Goal: Transaction & Acquisition: Purchase product/service

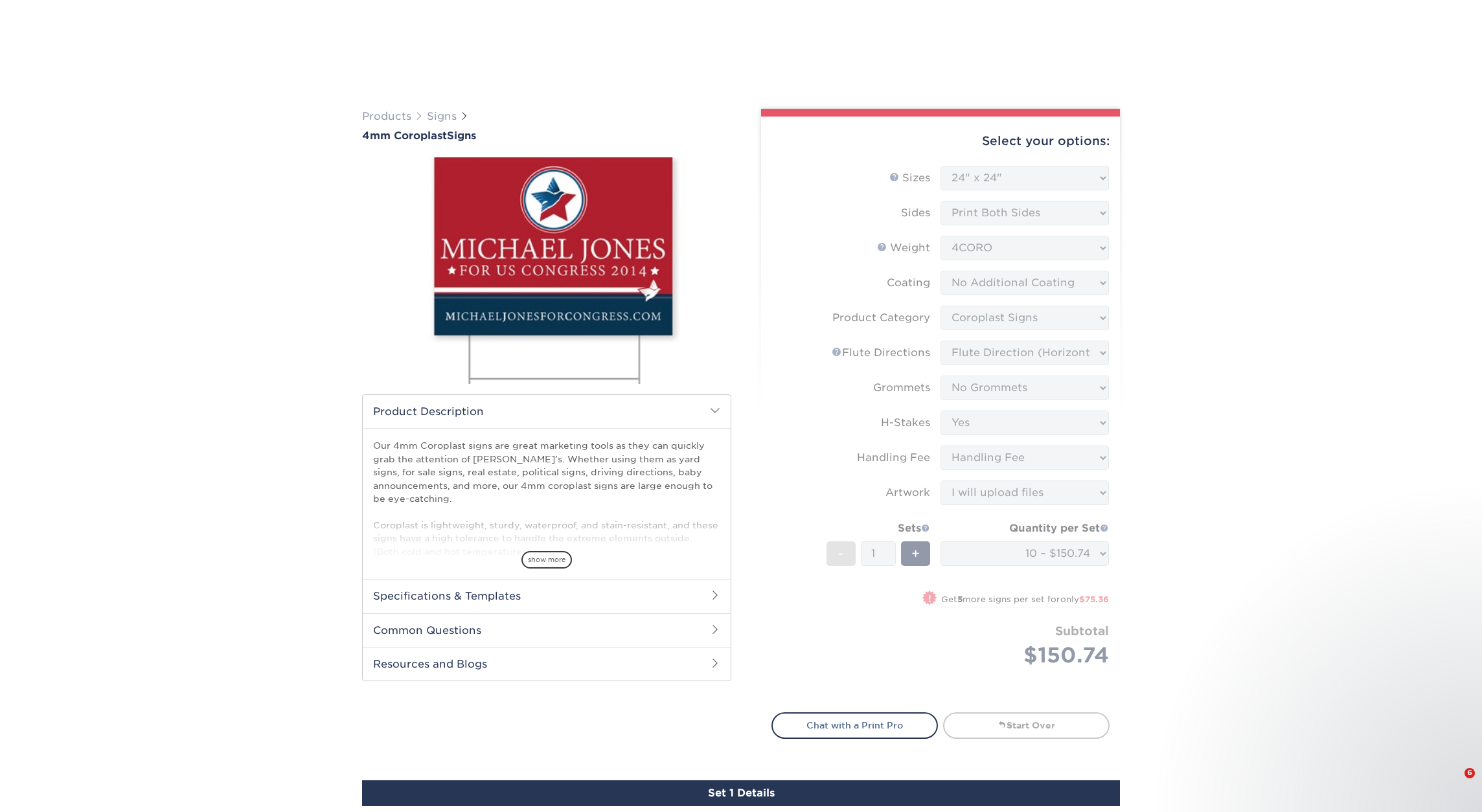
select select "24.00x24.00"
select select "b3582ed5-6912-492c-8440-2cc51afdb8e1"
select select "64642d5c-3ca5-48ab-b753-ddfa02991dab"
select select "90d329df-db80-4206-b821-ff9d3f363977"
select select "8c85e97e-8b3a-46d2-b88d-acee5fa20222"
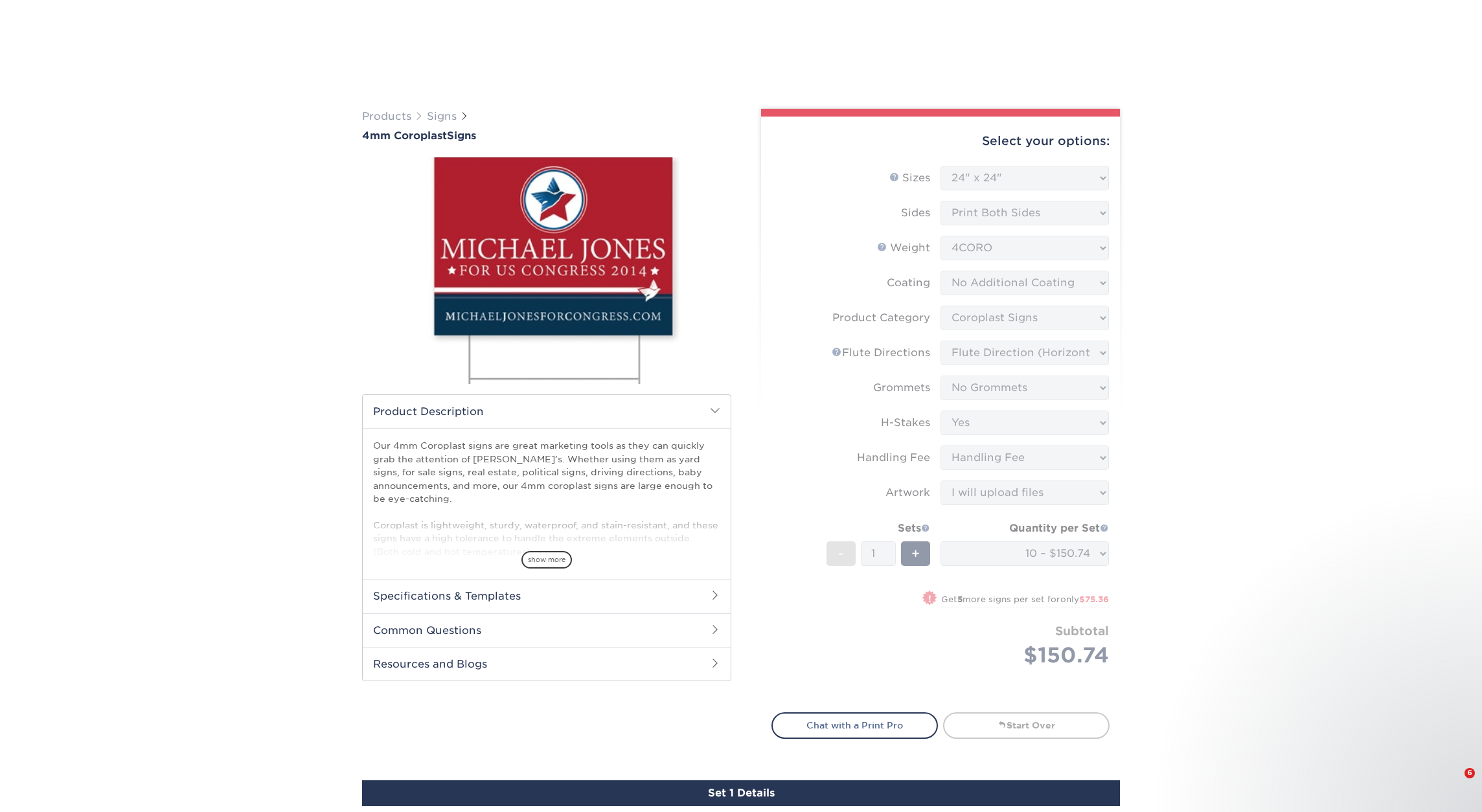
select select "ab74c079-444c-4260-ae6a-e09bdee8073c"
select select "upload"
select select "10 – $150.74"
select select "a76c2c87-b821-4446-bc2f-c0bff4de892e"
select select "275574"
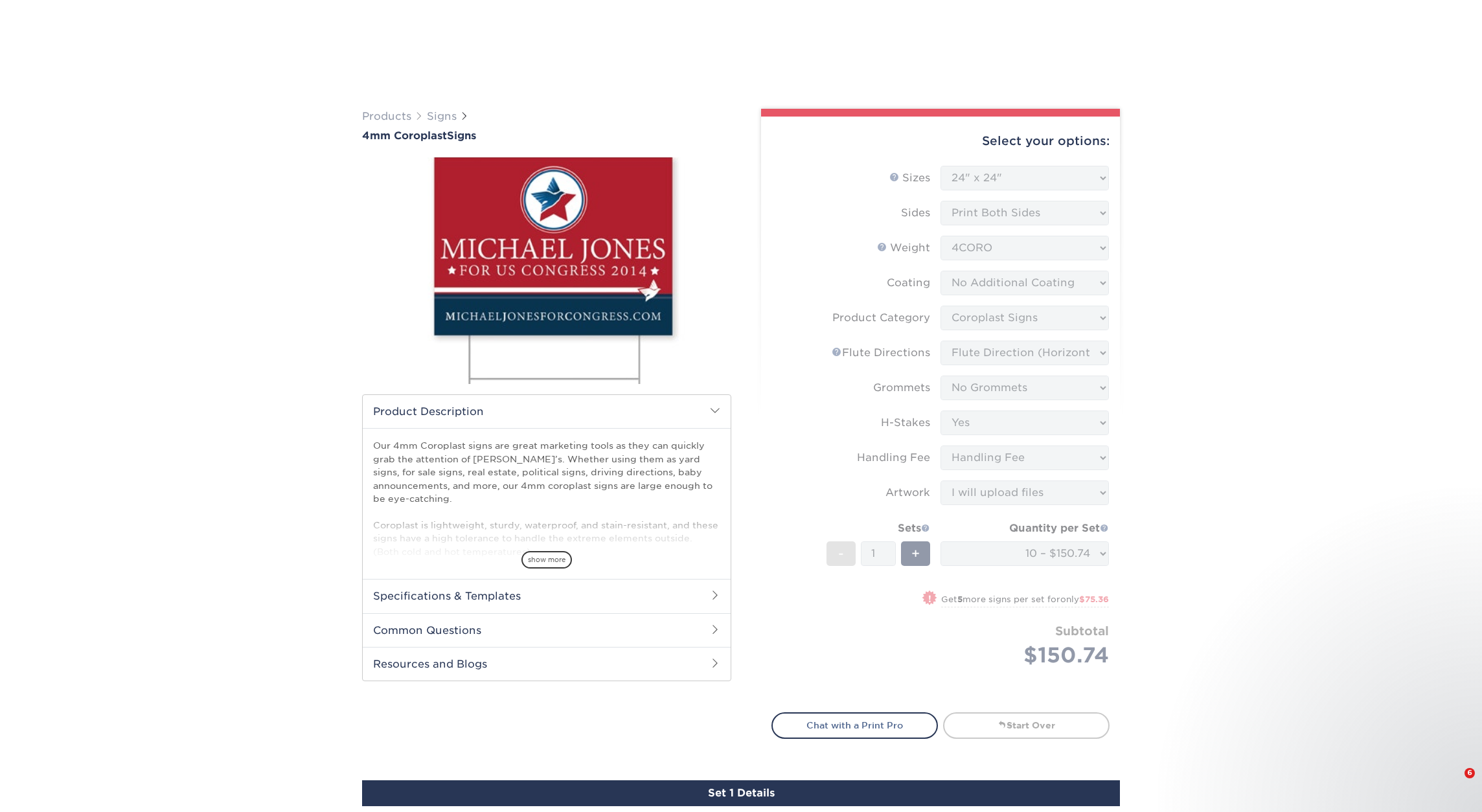
select select "G4MFLATRATE"
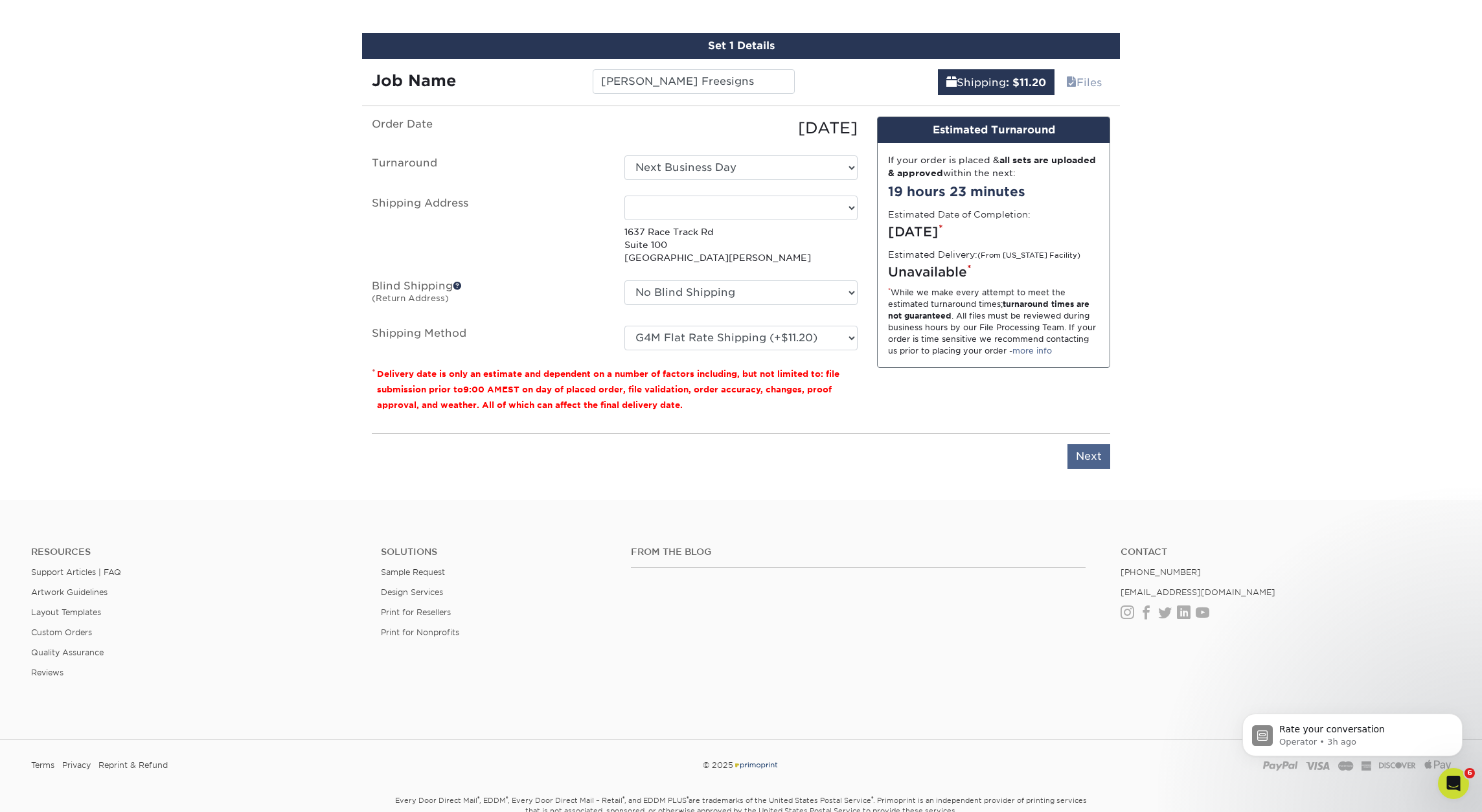
click at [1090, 460] on input "Next" at bounding box center [1089, 456] width 42 height 24
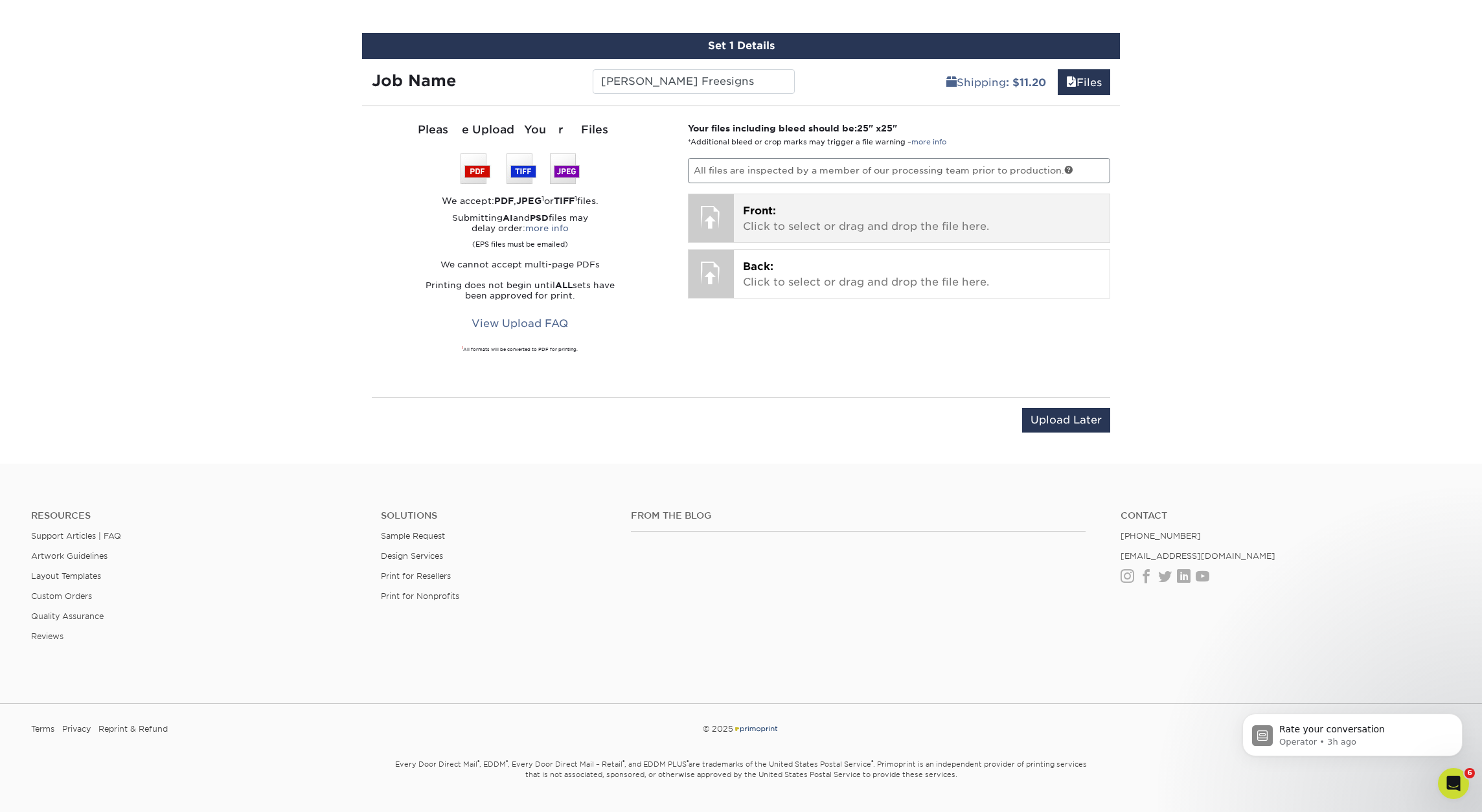
click at [971, 228] on p "Front: Click to select or drag and drop the file here." at bounding box center [922, 219] width 359 height 31
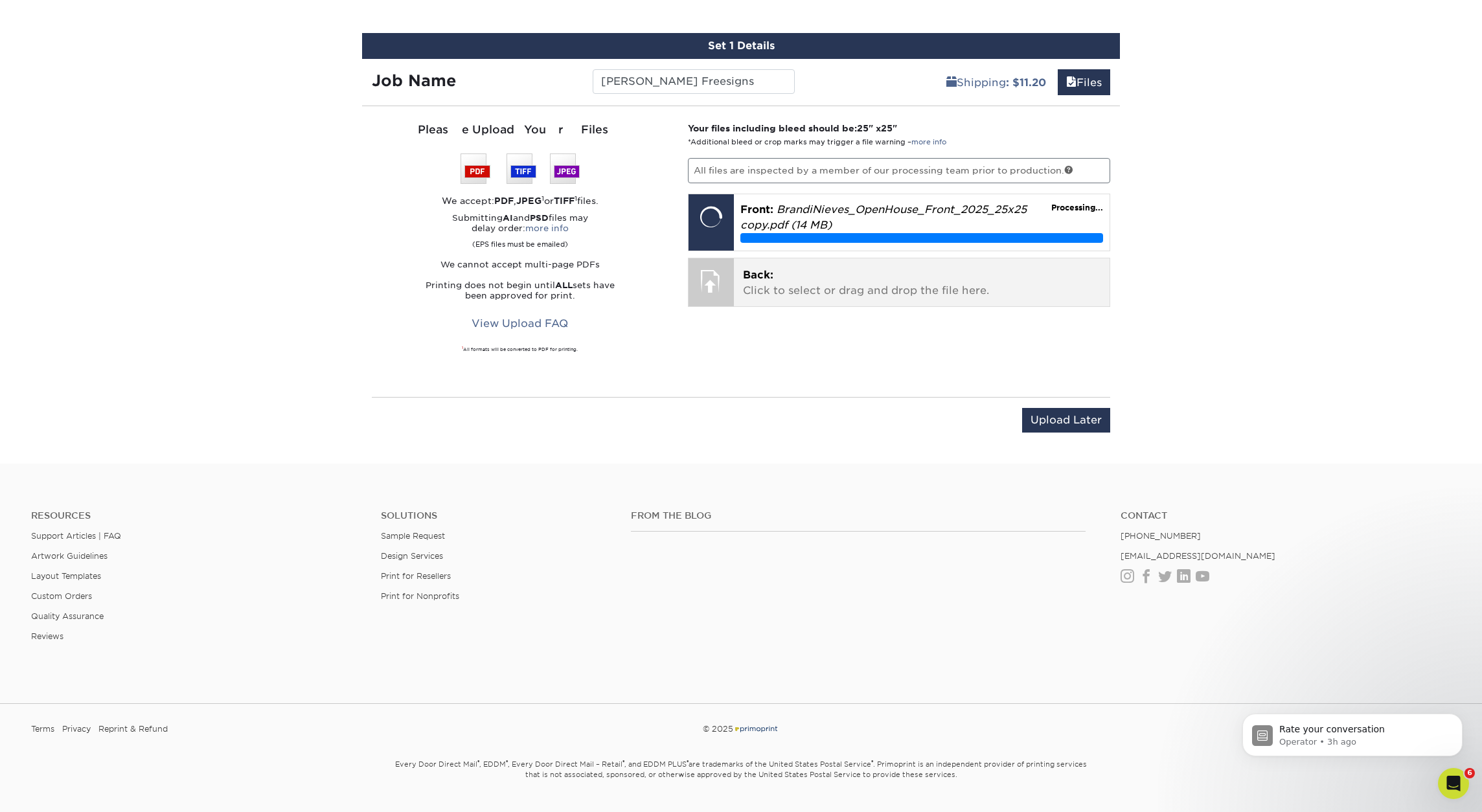
click at [804, 287] on p "Back: Click to select or drag and drop the file here." at bounding box center [922, 283] width 359 height 31
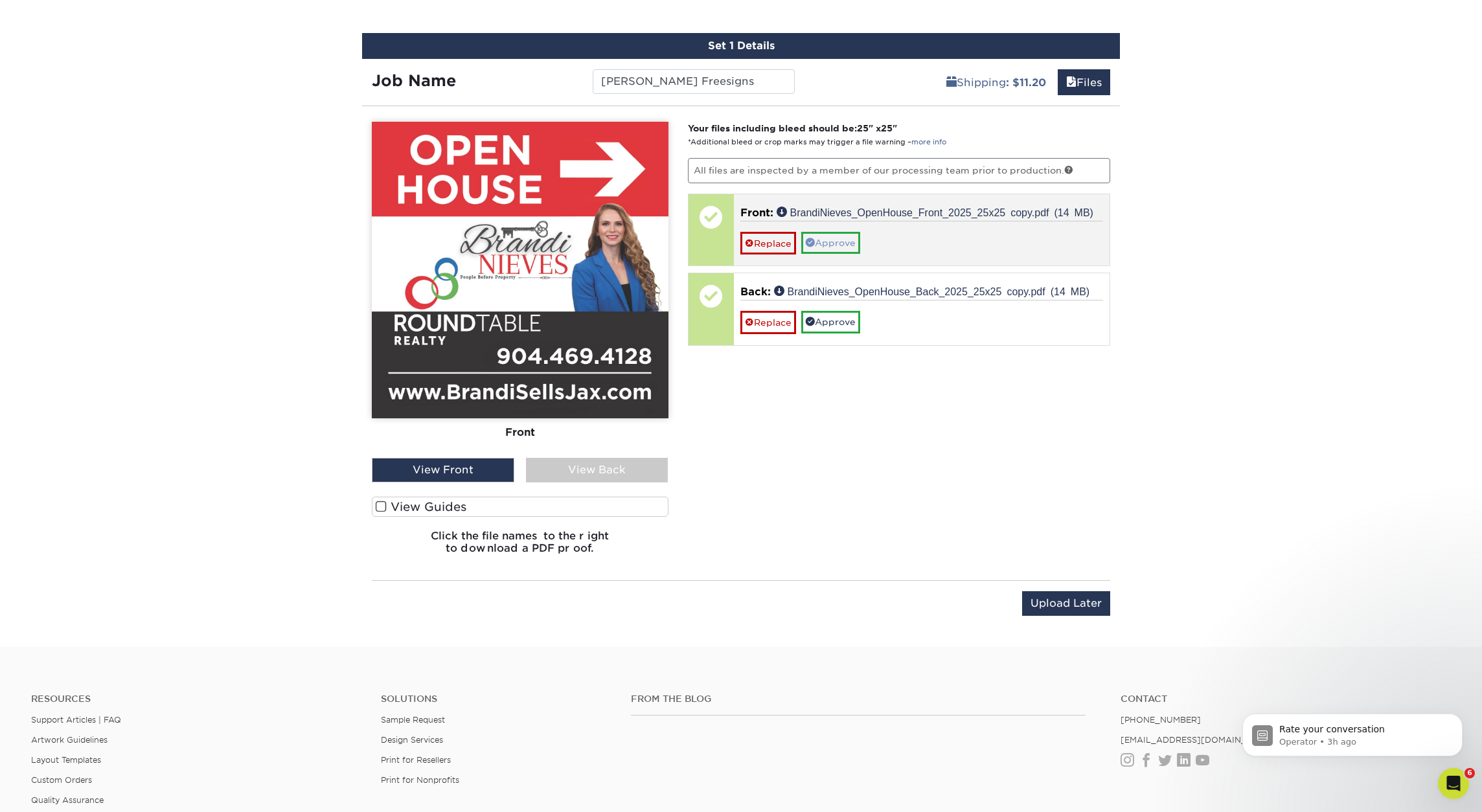
click at [839, 245] on link "Approve" at bounding box center [830, 243] width 59 height 22
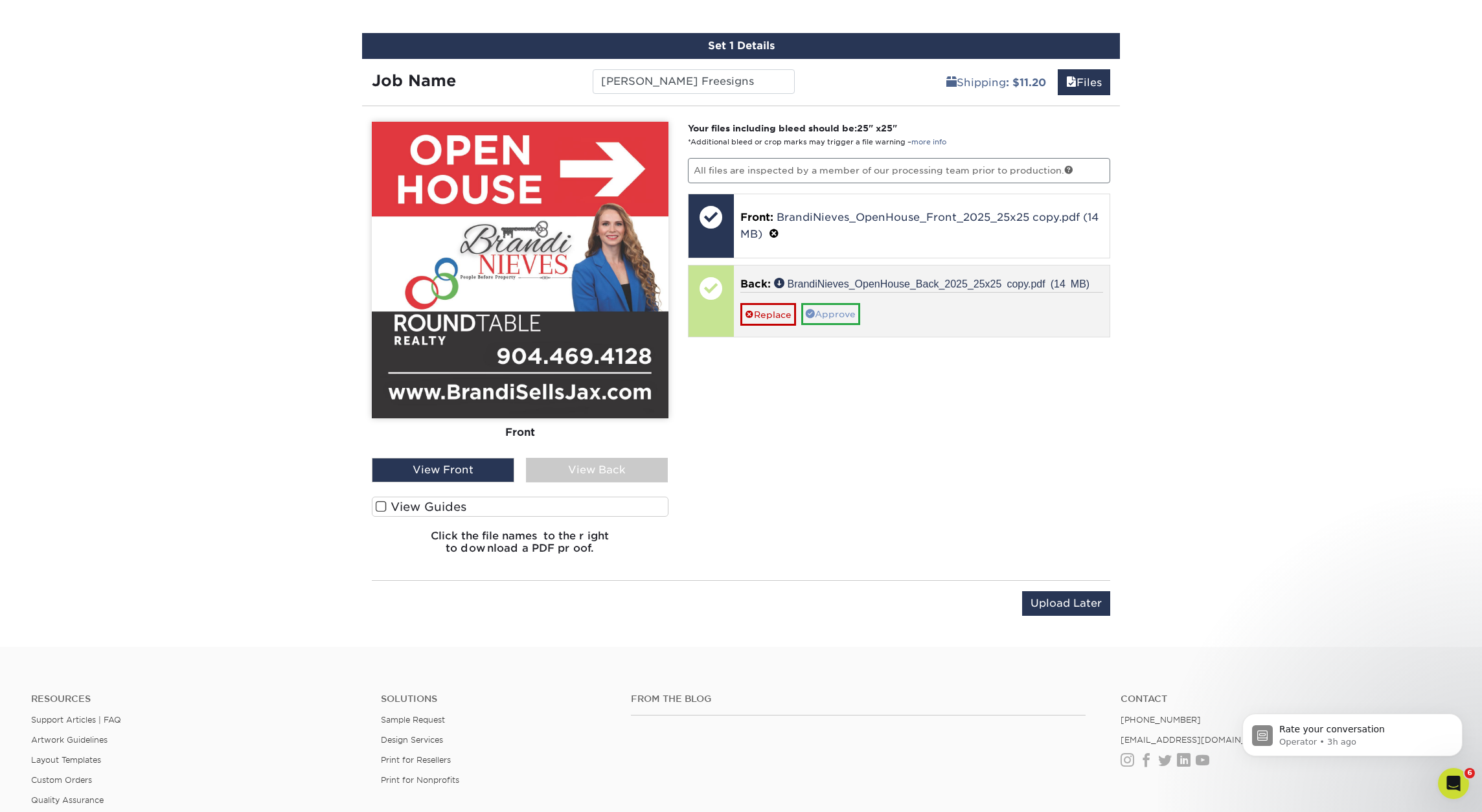
click at [836, 319] on link "Approve" at bounding box center [830, 314] width 59 height 22
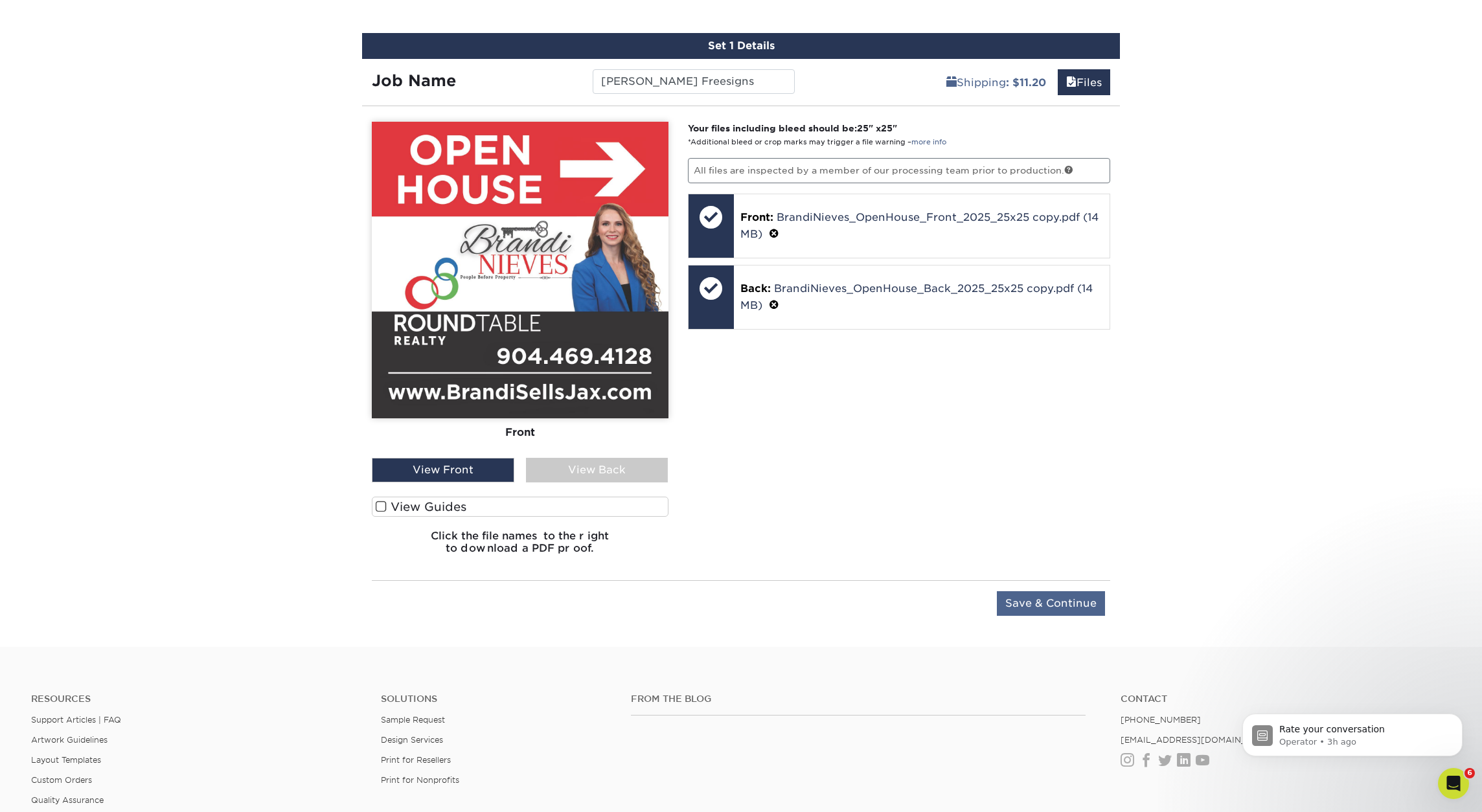
click at [1072, 604] on input "Save & Continue" at bounding box center [1051, 603] width 108 height 24
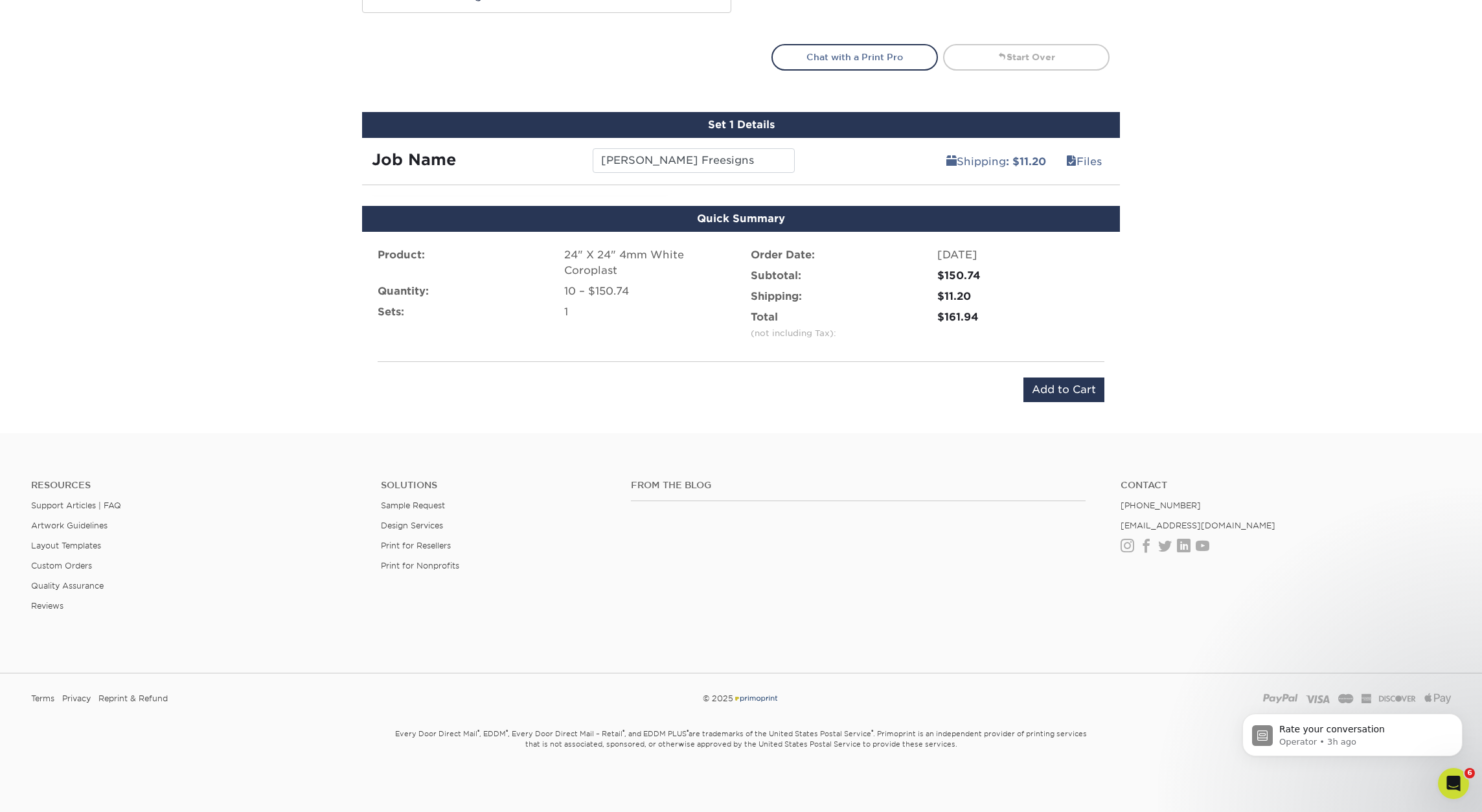
scroll to position [657, 0]
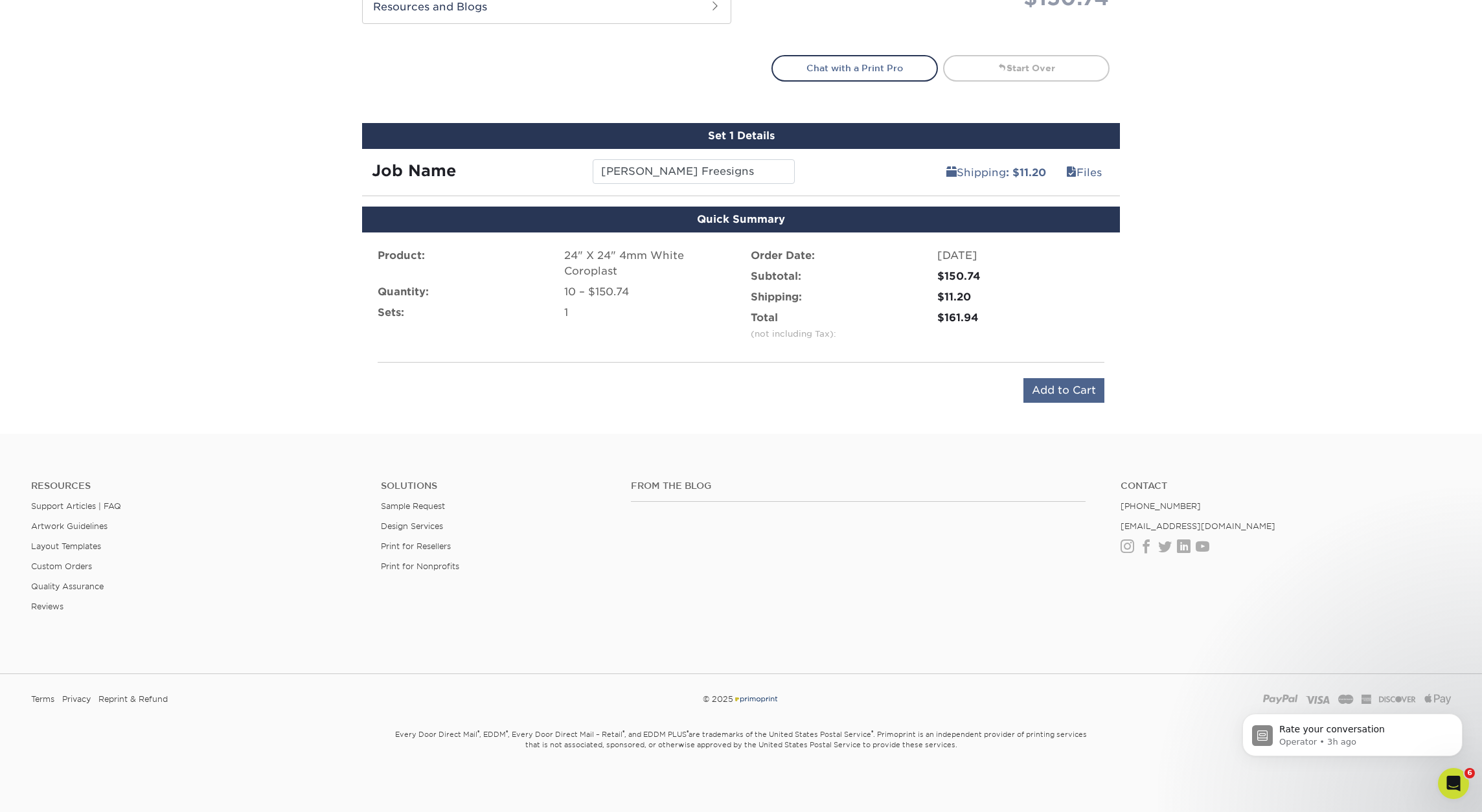
click at [1062, 388] on input "Add to Cart" at bounding box center [1064, 390] width 81 height 24
type input "Add to Cart"
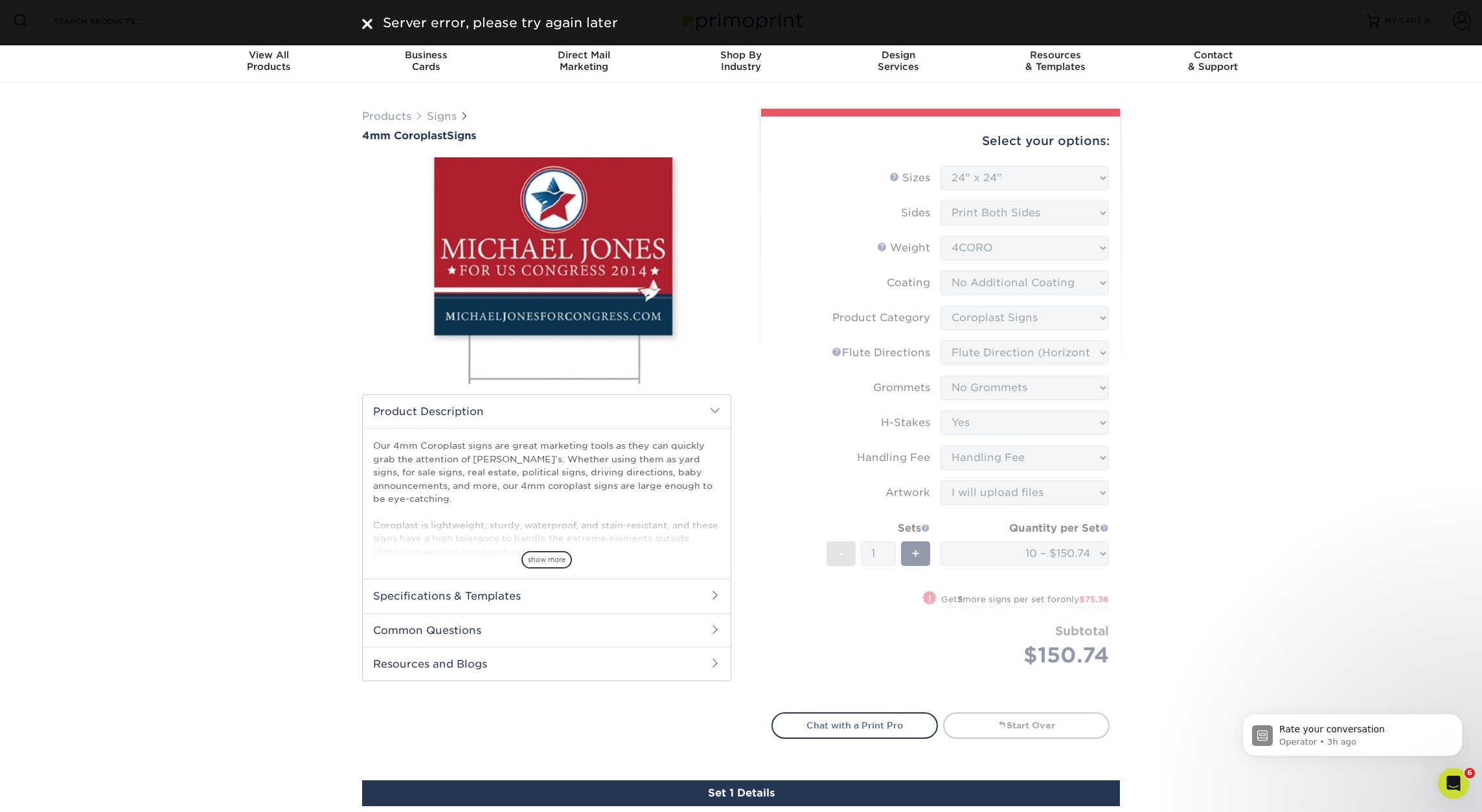
scroll to position [0, 0]
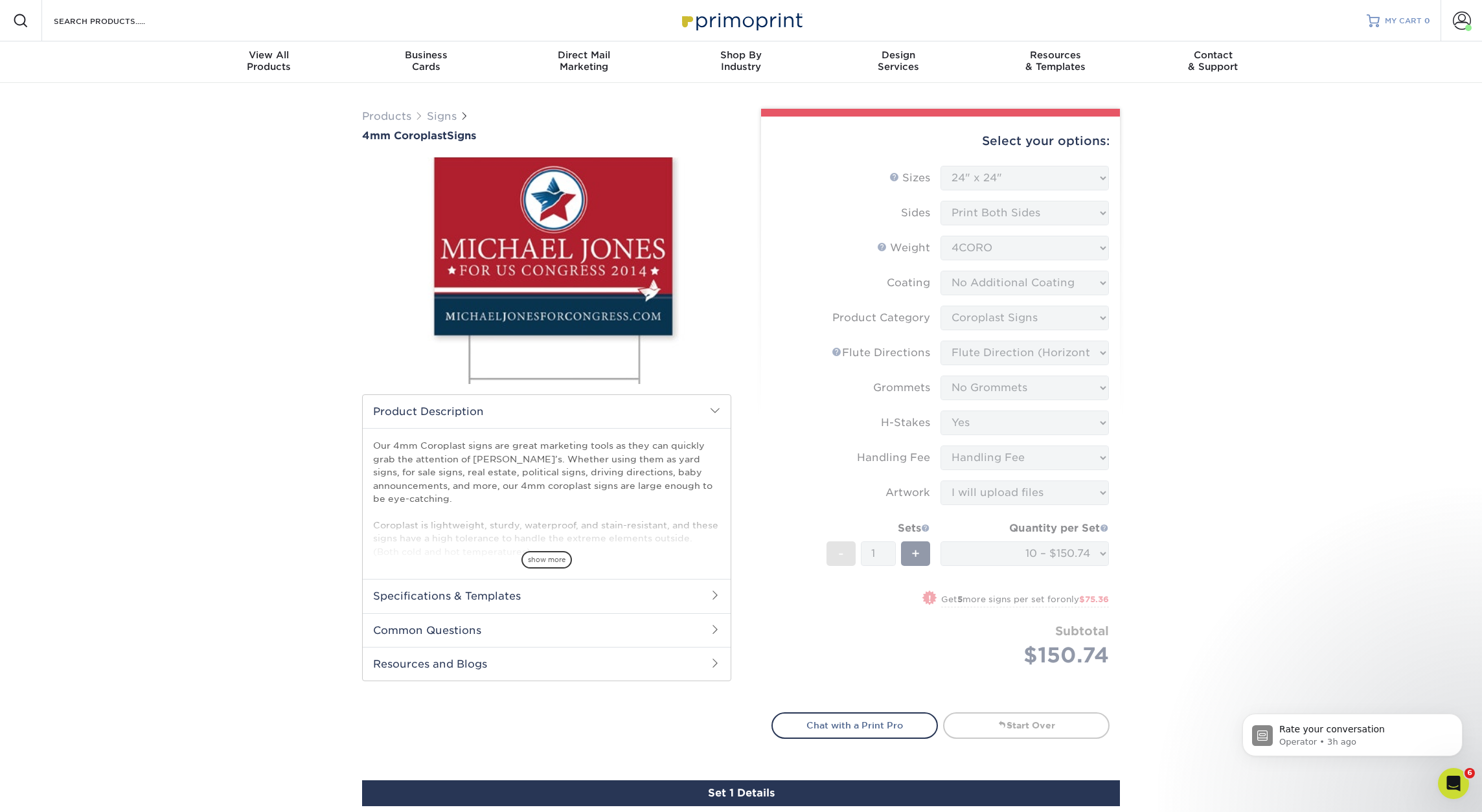
click at [1413, 21] on span "MY CART" at bounding box center [1403, 21] width 37 height 11
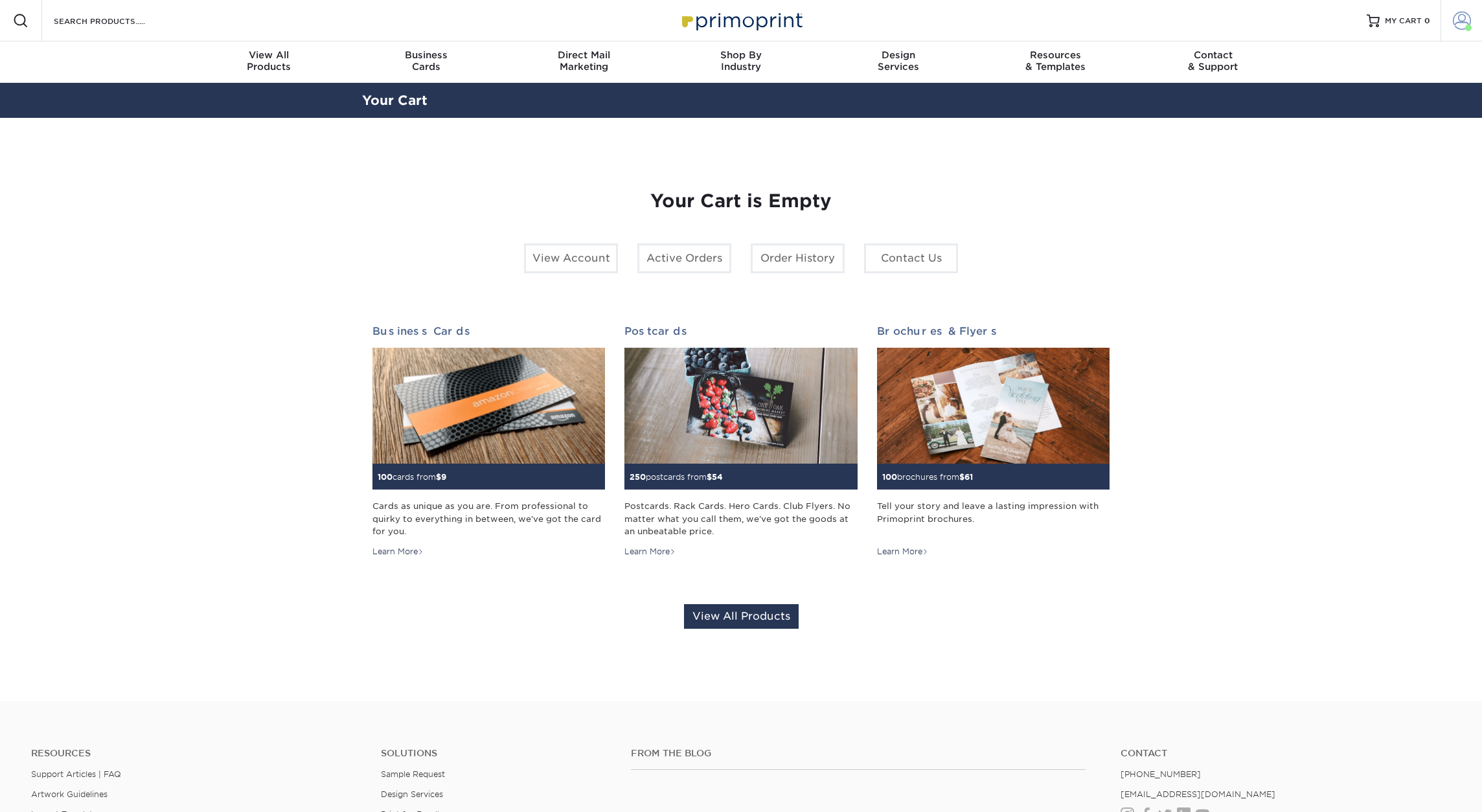
click at [1462, 21] on span at bounding box center [1462, 20] width 18 height 18
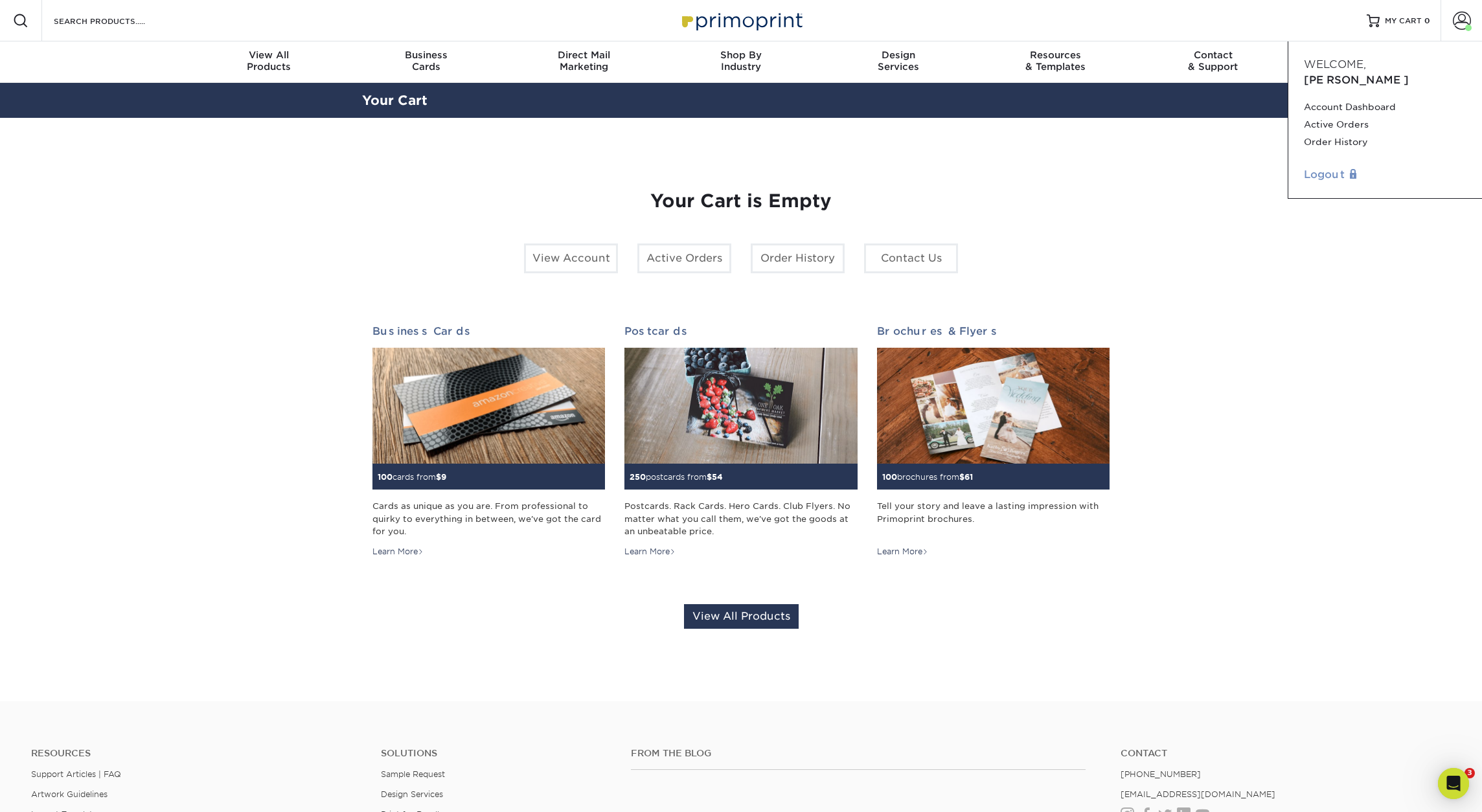
click at [1326, 167] on link "Logout" at bounding box center [1385, 175] width 163 height 16
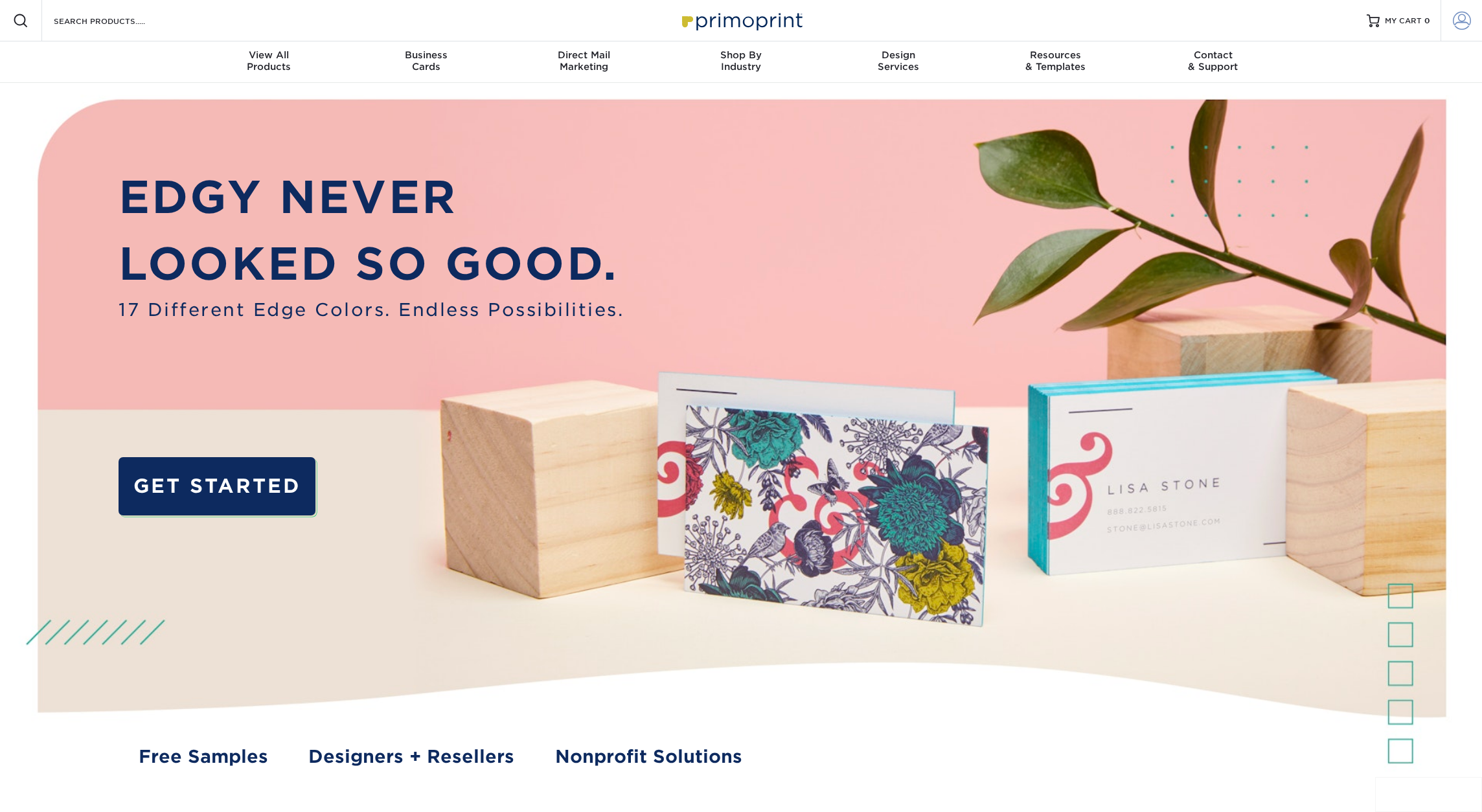
click at [1458, 19] on span at bounding box center [1462, 20] width 18 height 18
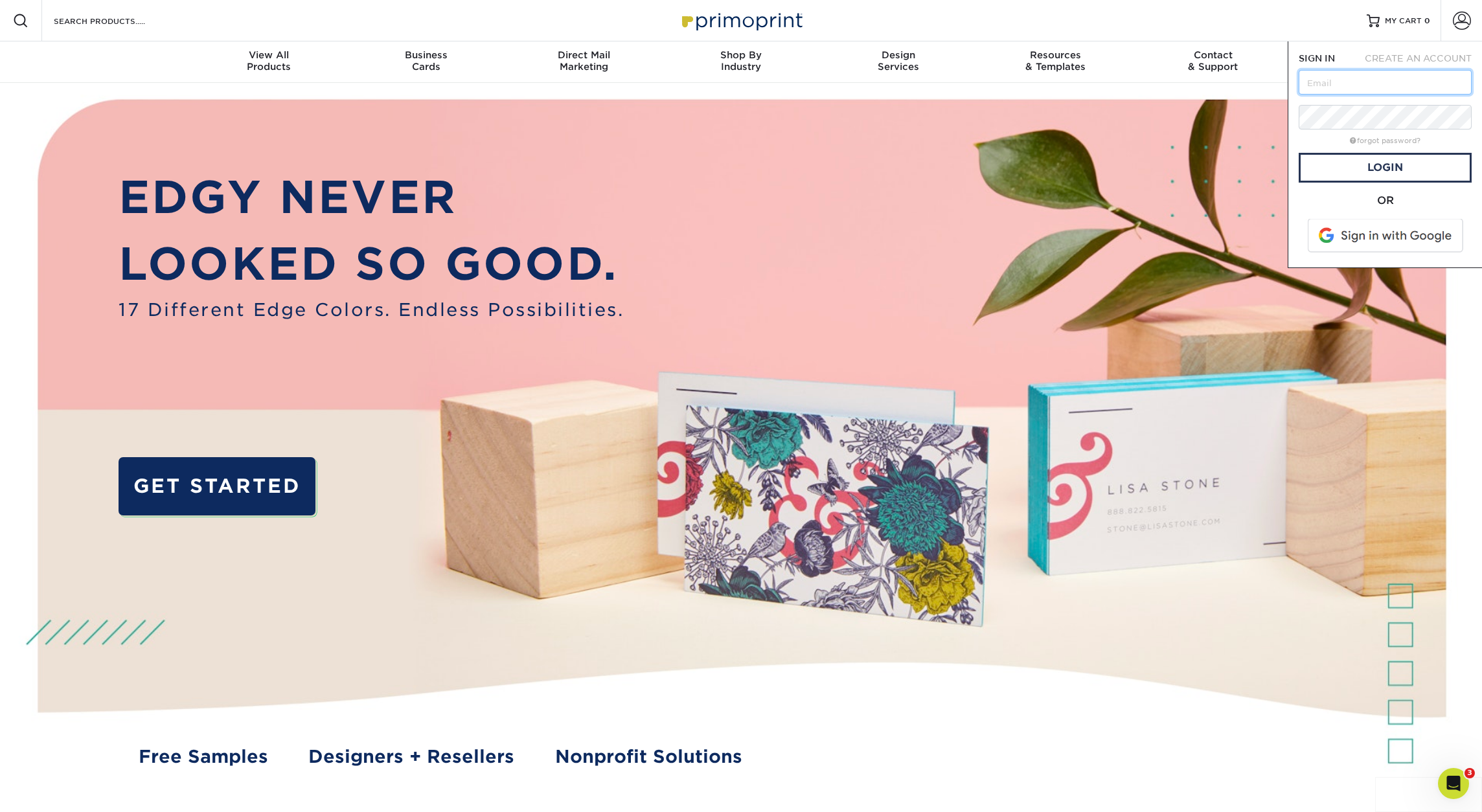
type input "keith@roundtablerealty.com"
click at [1363, 168] on link "Login" at bounding box center [1385, 167] width 173 height 30
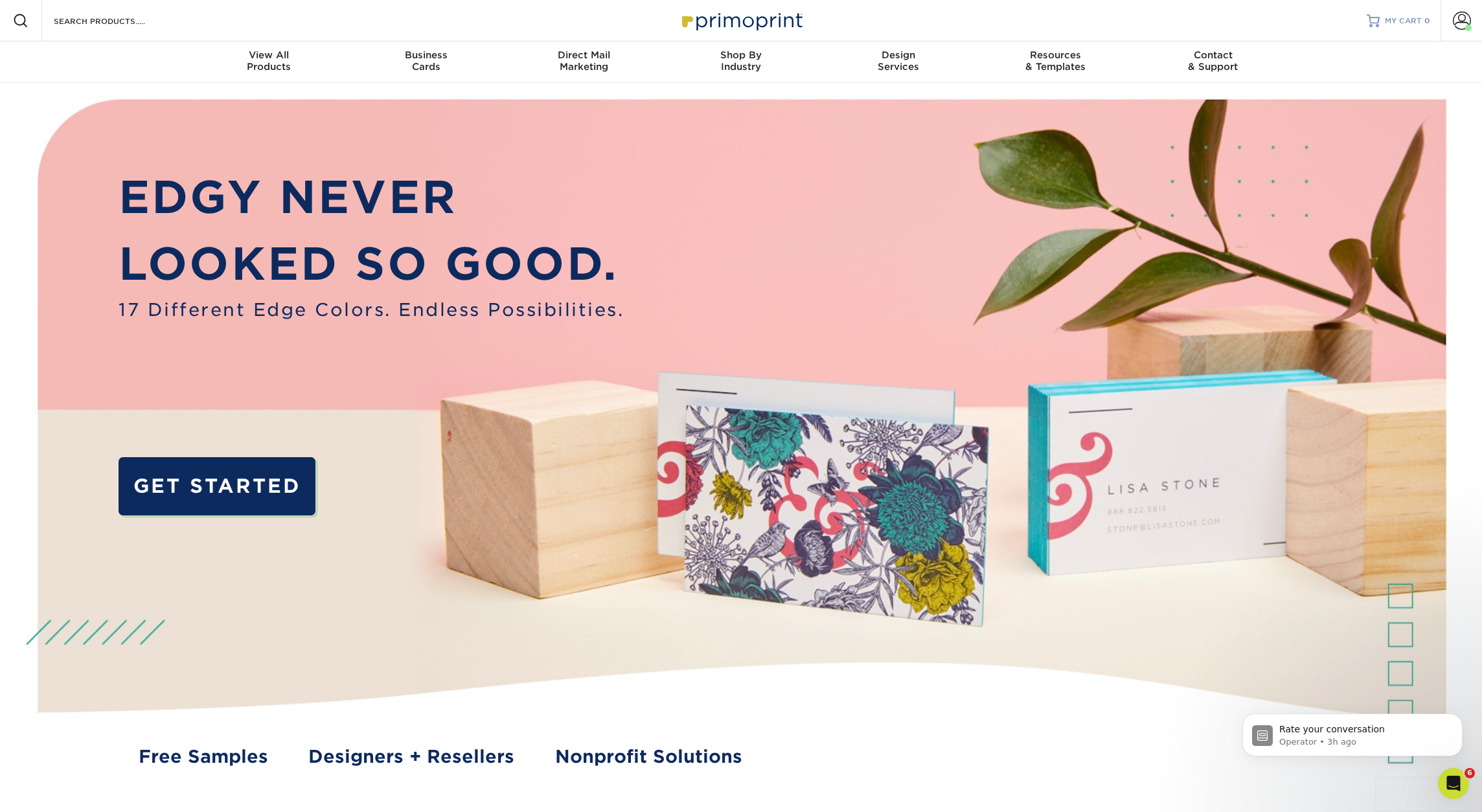
click at [1401, 16] on span "MY CART" at bounding box center [1403, 21] width 37 height 11
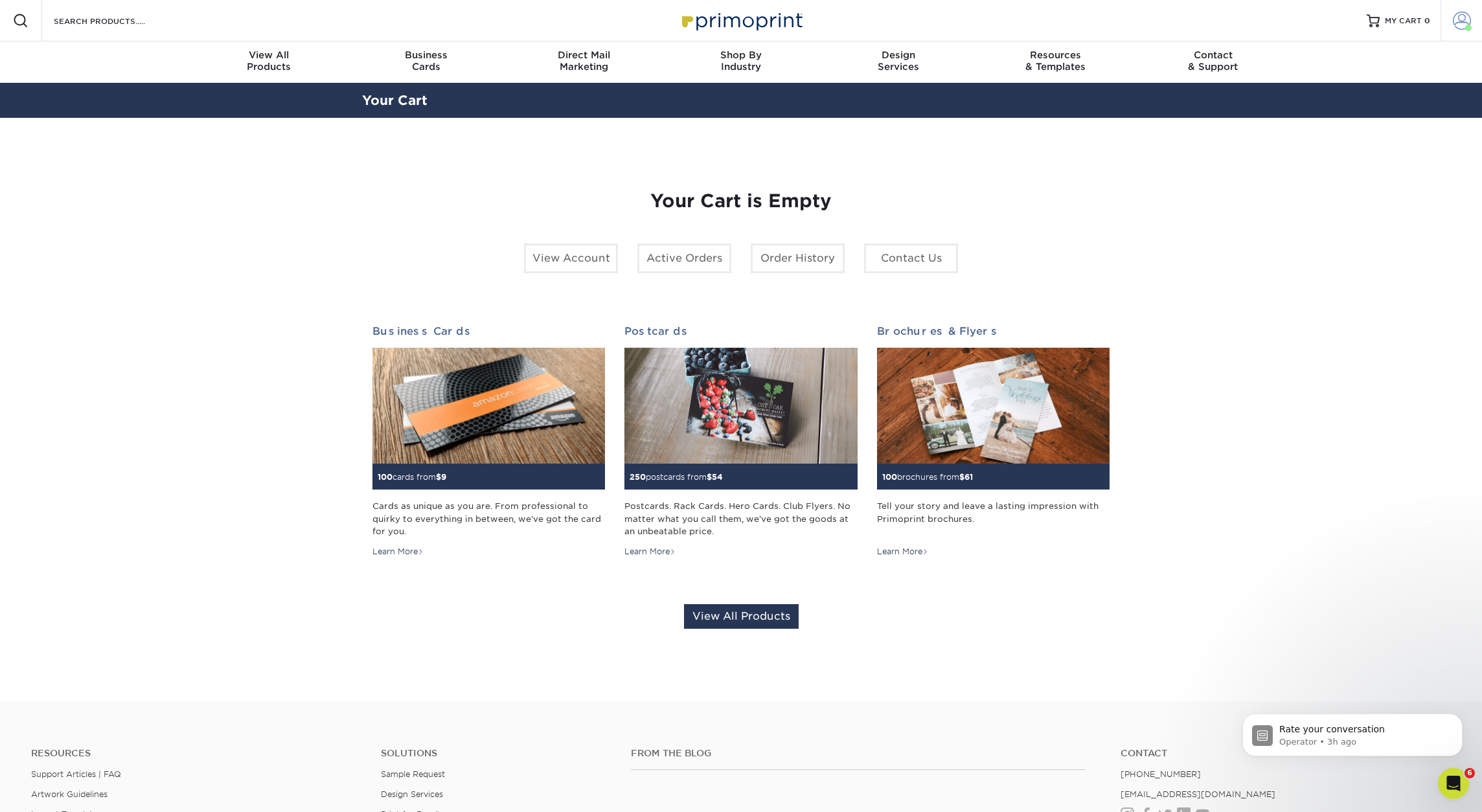
click at [1458, 21] on span at bounding box center [1462, 20] width 18 height 18
click at [1354, 98] on link "Account Dashboard" at bounding box center [1385, 107] width 163 height 17
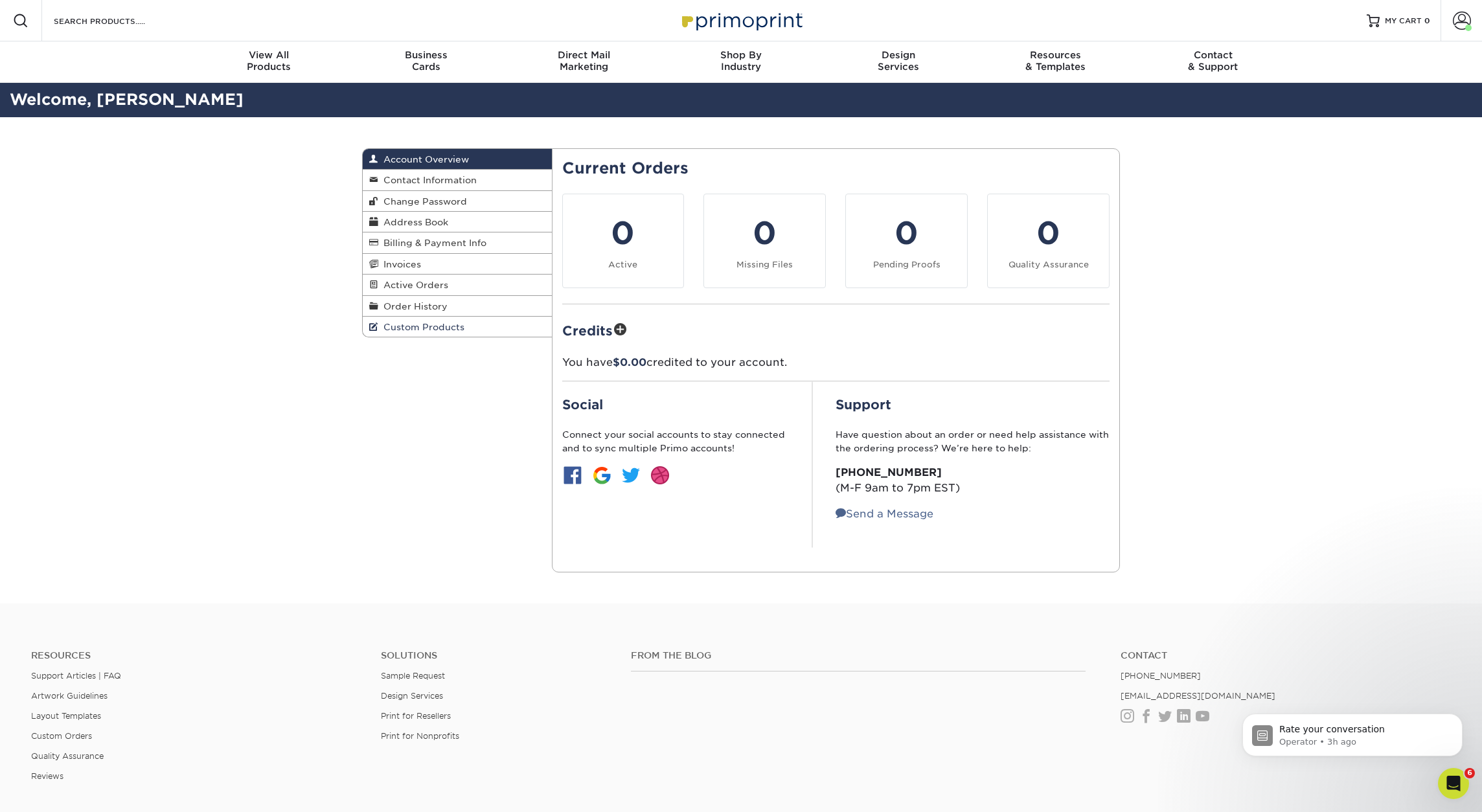
click at [428, 332] on span "Custom Products" at bounding box center [421, 326] width 86 height 10
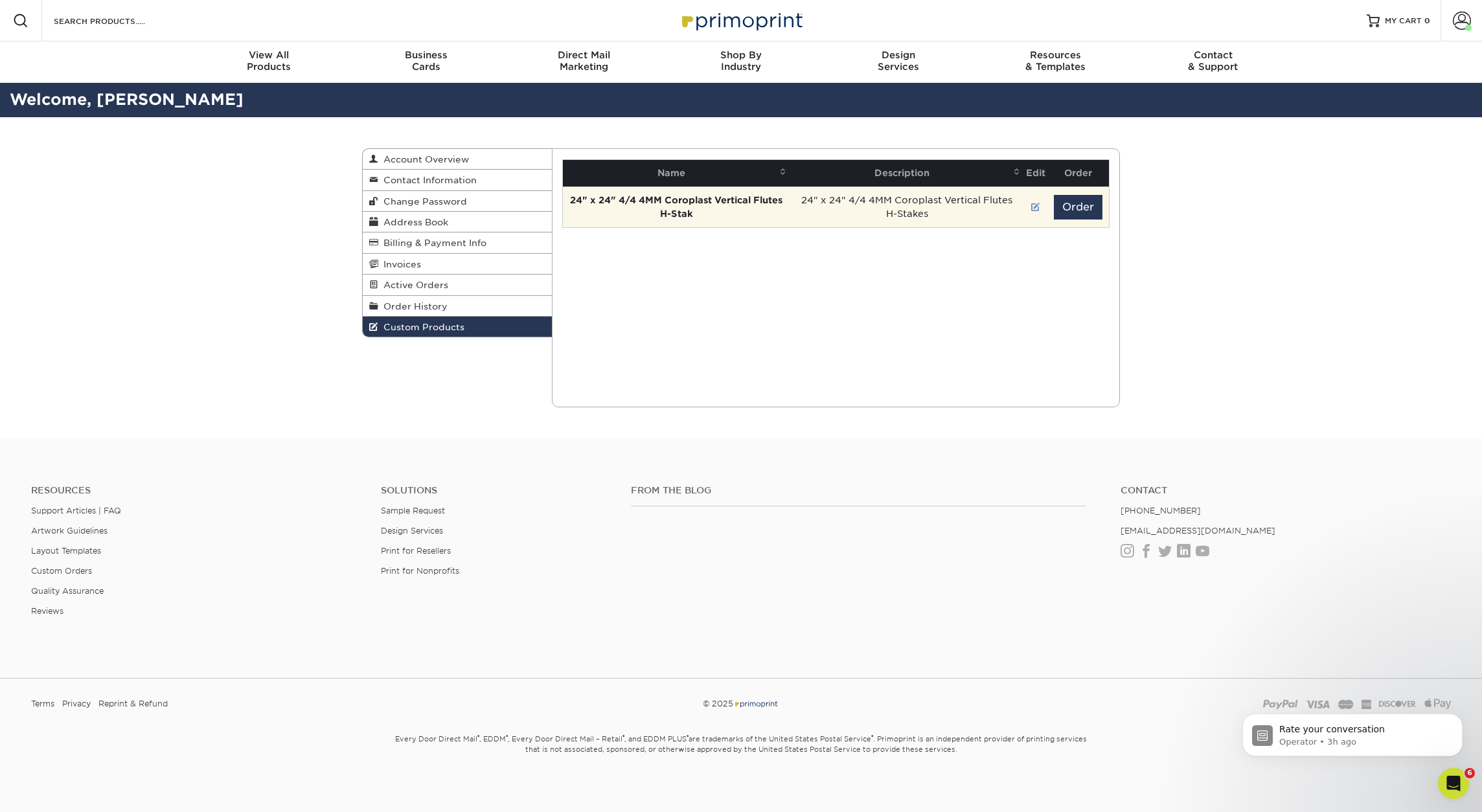
click at [1035, 204] on link at bounding box center [1035, 207] width 9 height 10
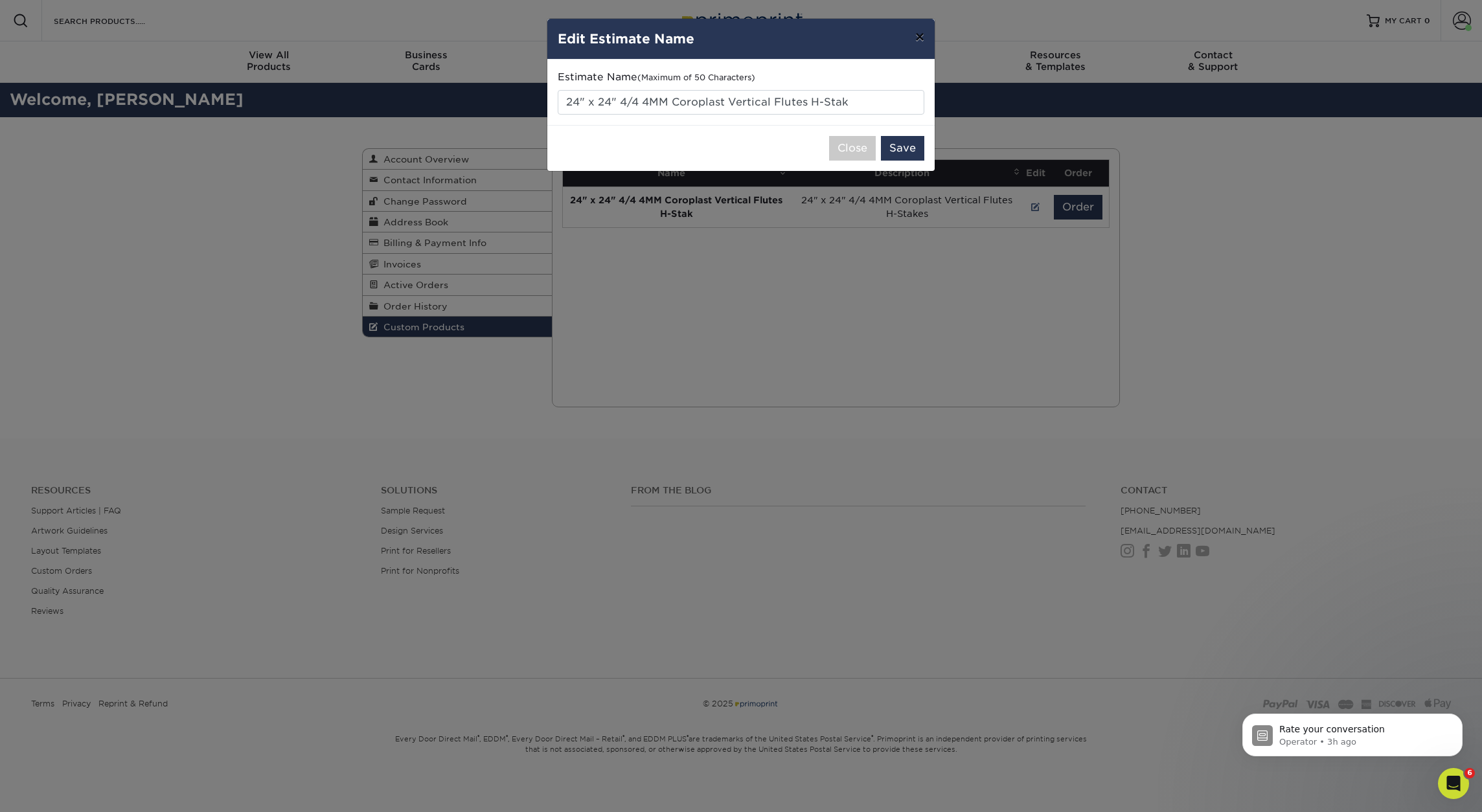
click at [921, 34] on button "×" at bounding box center [920, 37] width 30 height 36
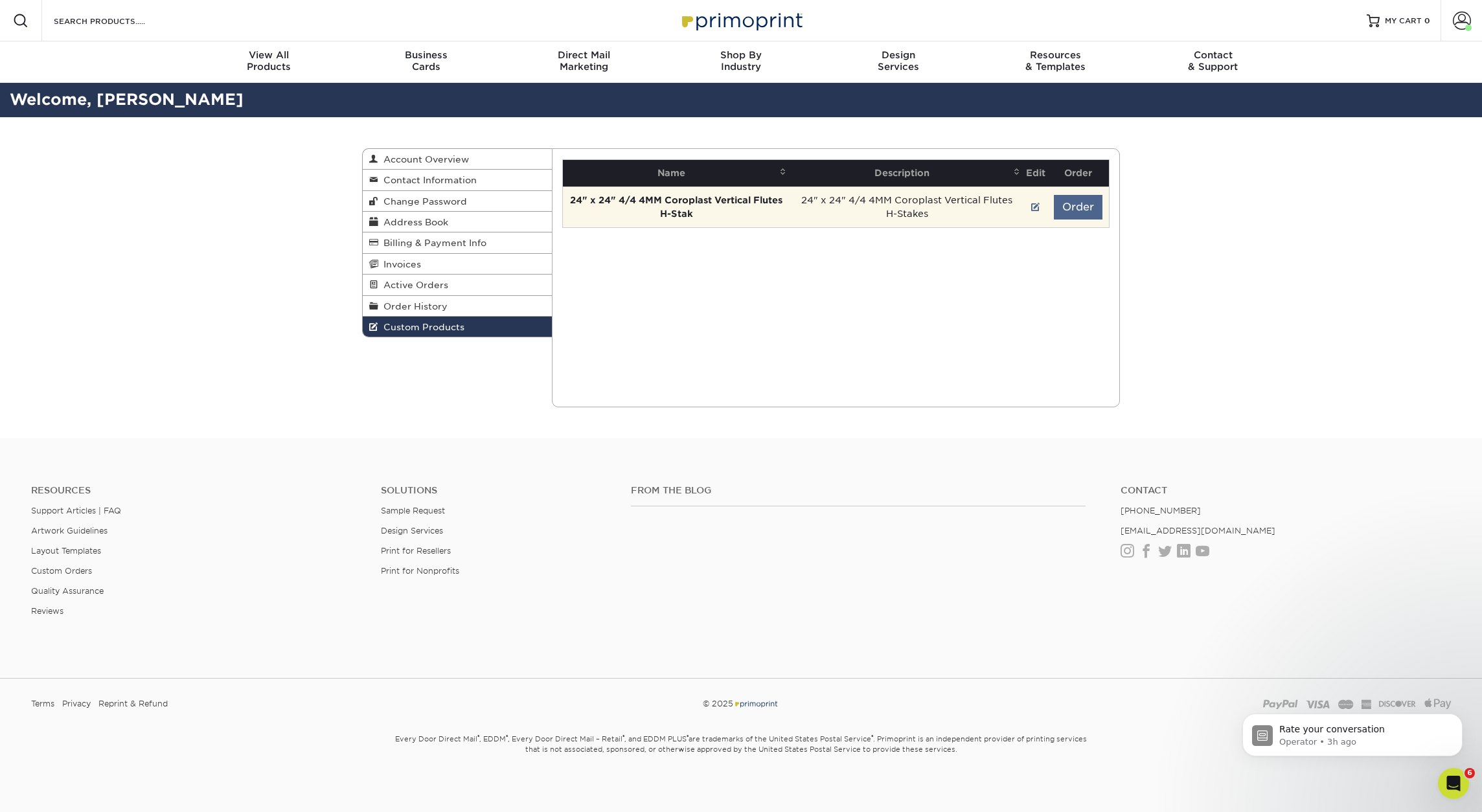
click at [1079, 207] on button "Order" at bounding box center [1078, 207] width 49 height 24
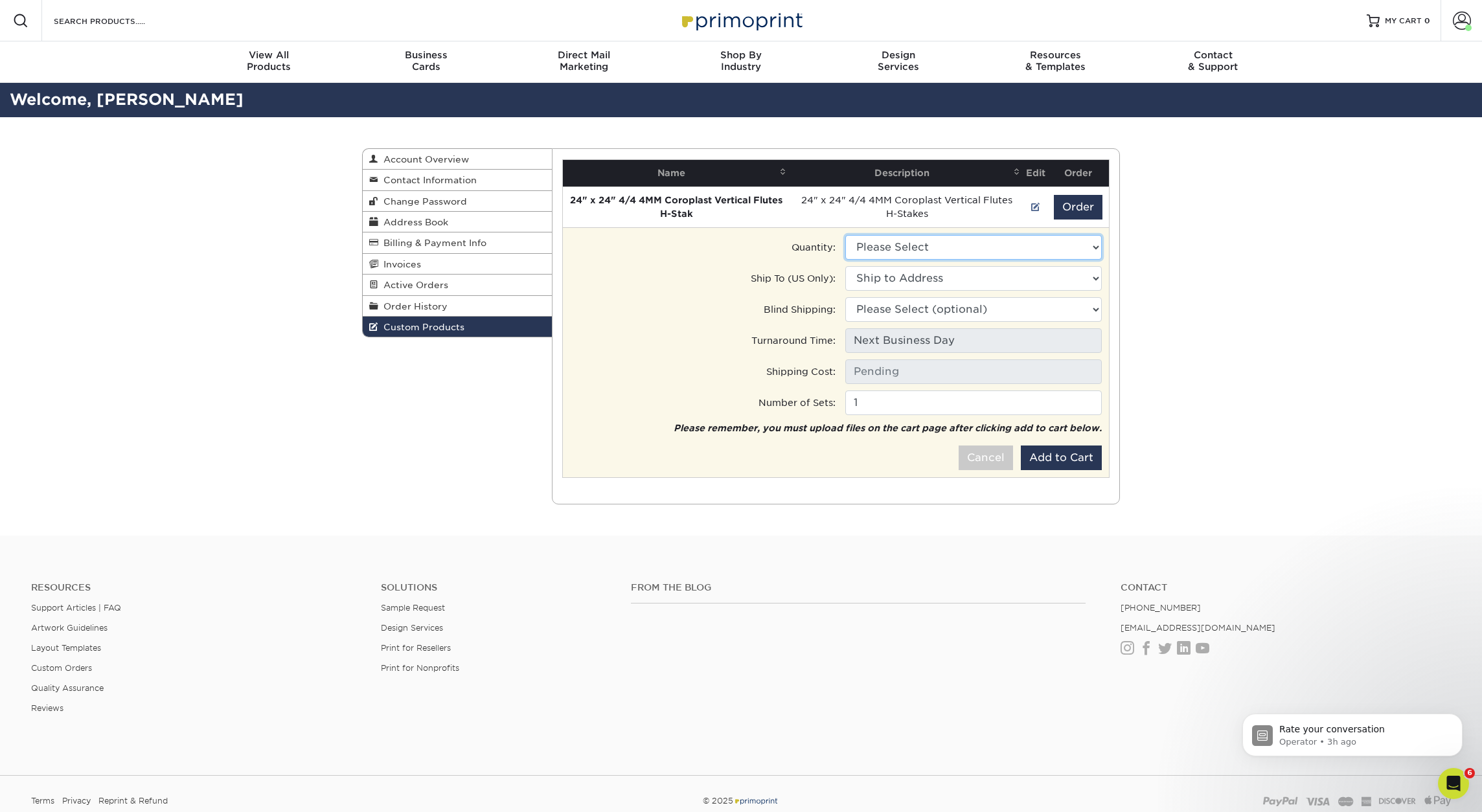
select select "0"
type input "Next Day Everywhere: $11.20"
select select "275574"
click at [1053, 458] on button "Add to Cart" at bounding box center [1061, 457] width 81 height 24
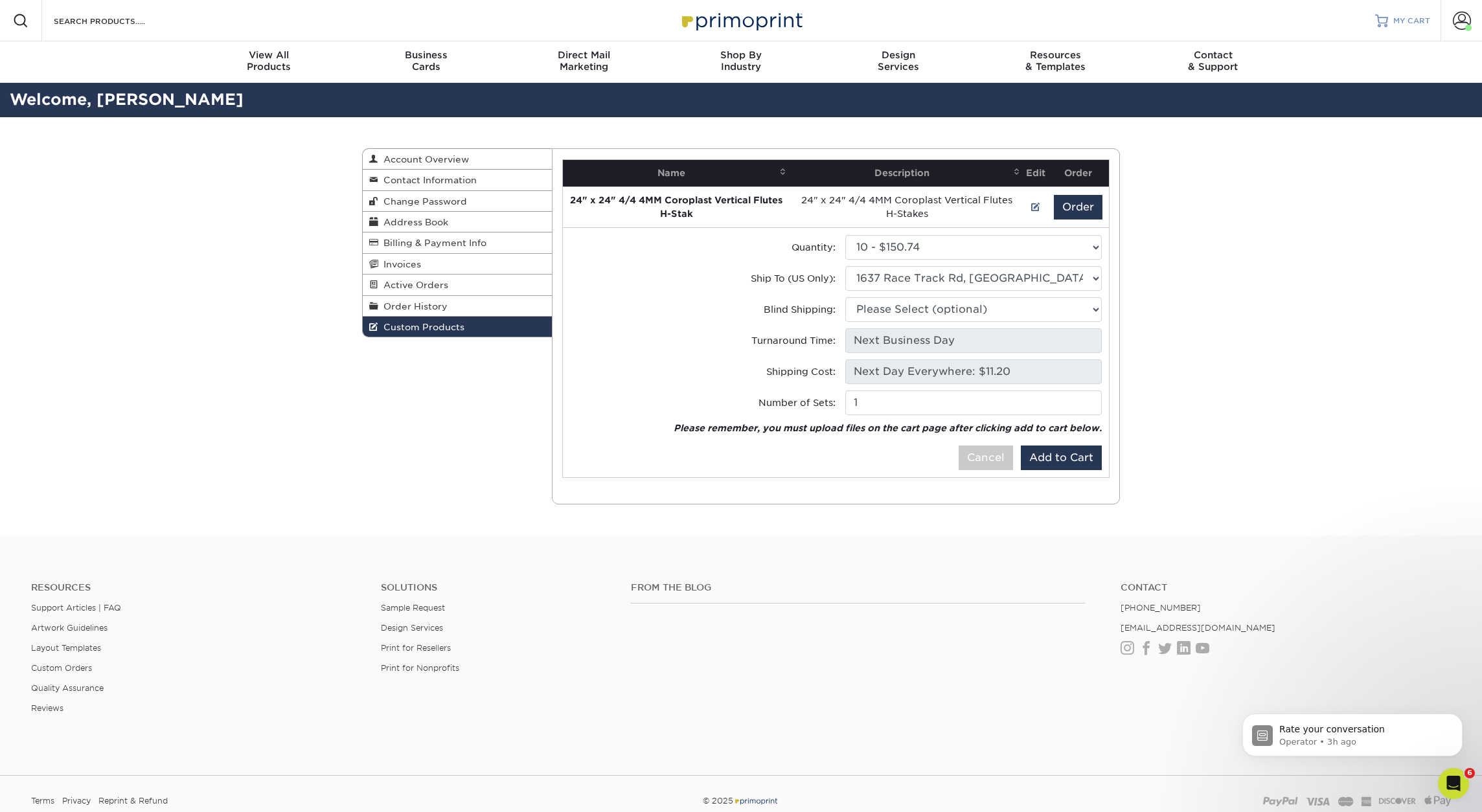
click at [1409, 20] on span "MY CART" at bounding box center [1411, 21] width 37 height 11
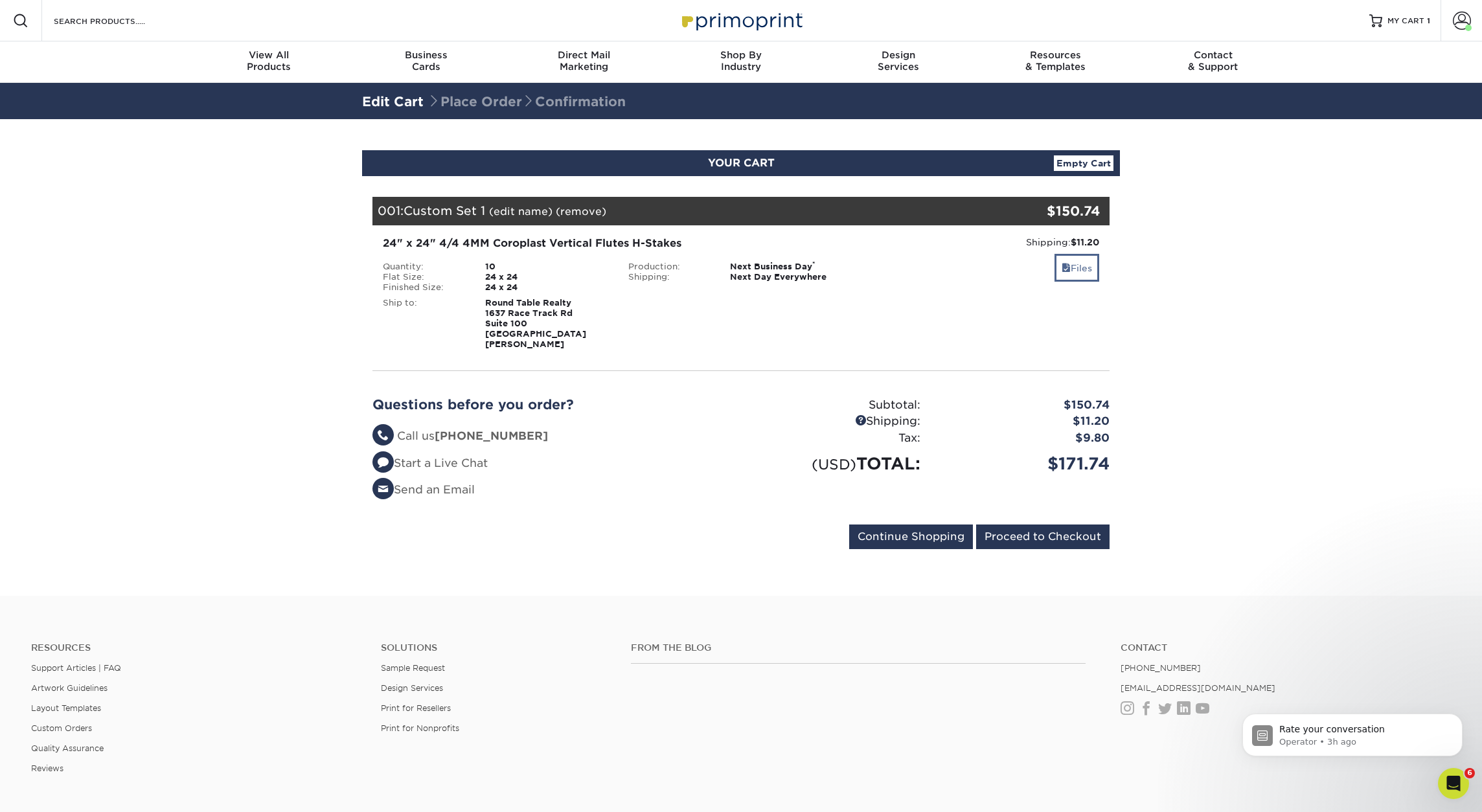
click at [1076, 270] on link "Files" at bounding box center [1076, 267] width 45 height 28
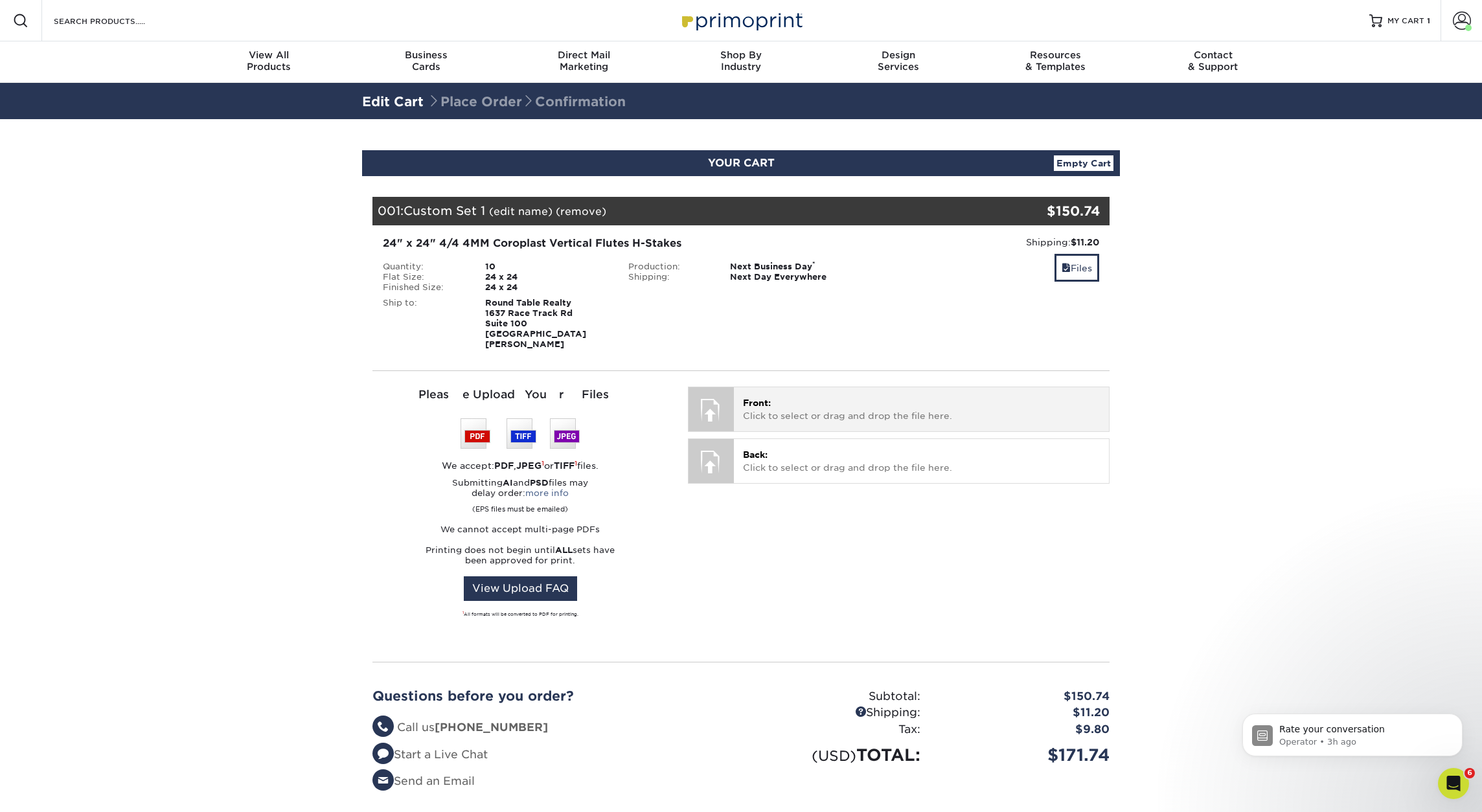
click at [767, 413] on div "Front: Click to select or drag and drop the file here. Choose file" at bounding box center [921, 409] width 375 height 43
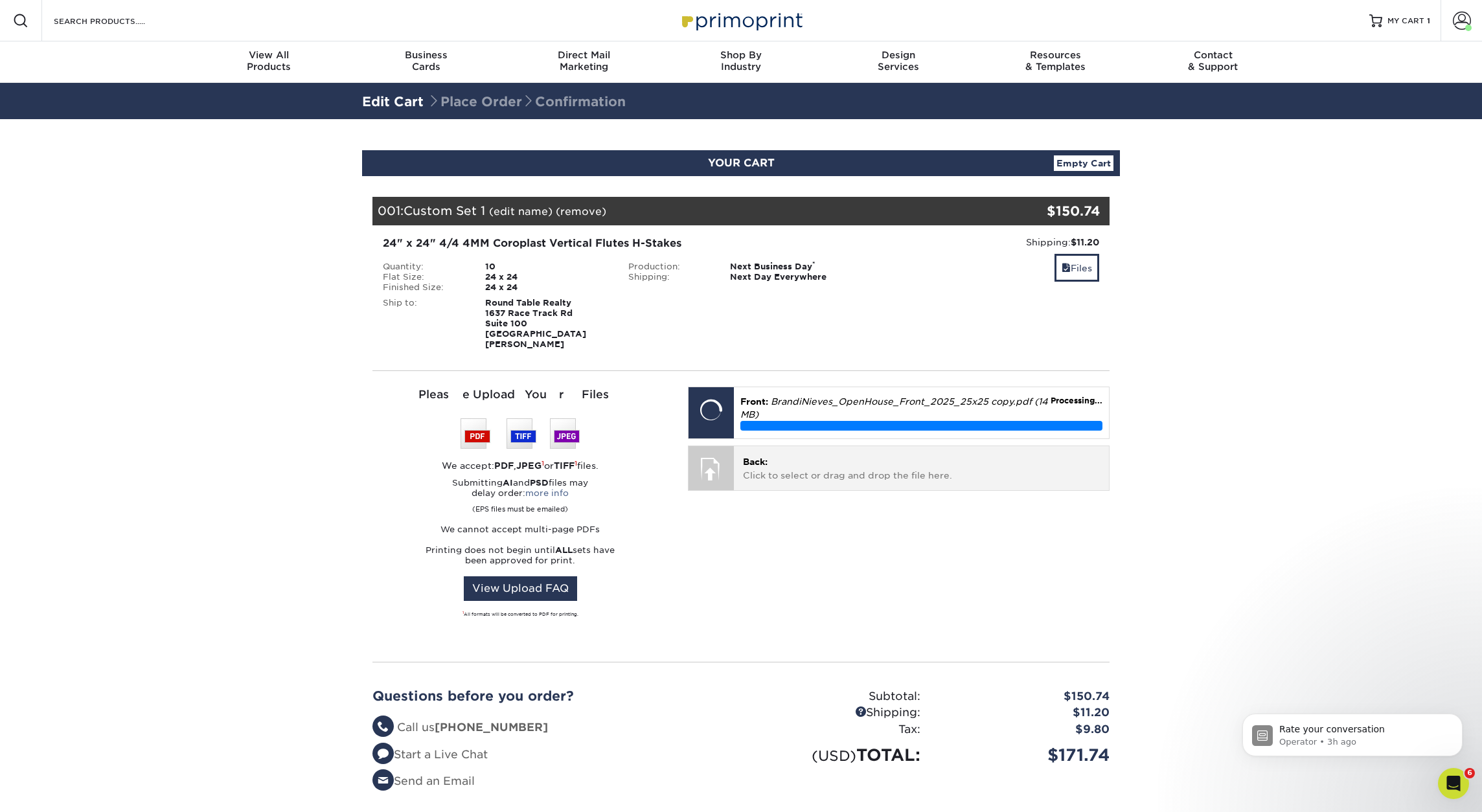
click at [841, 471] on p "Back: Click to select or drag and drop the file here." at bounding box center [921, 468] width 357 height 27
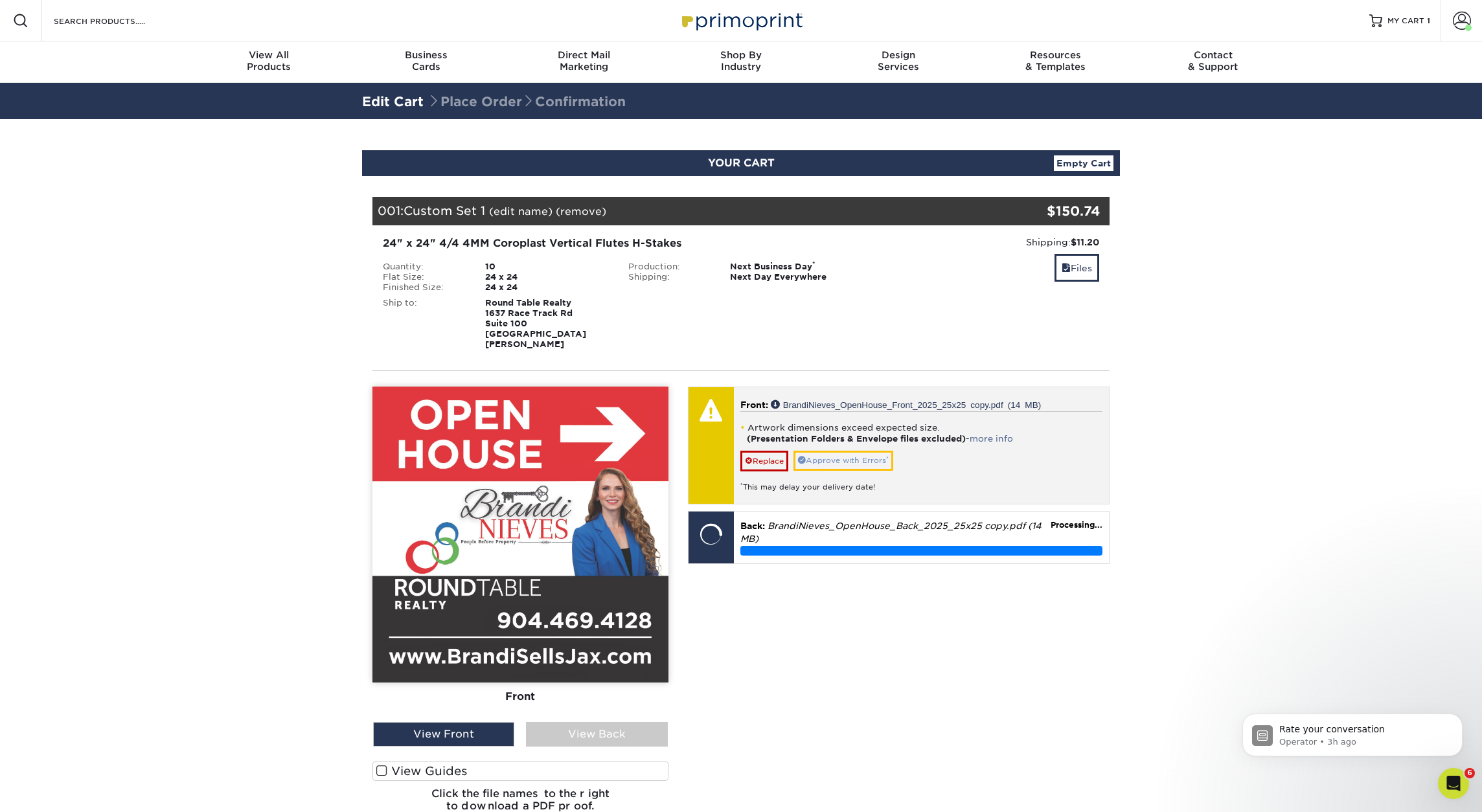
click at [844, 450] on link "Approve with Errors *" at bounding box center [843, 461] width 100 height 20
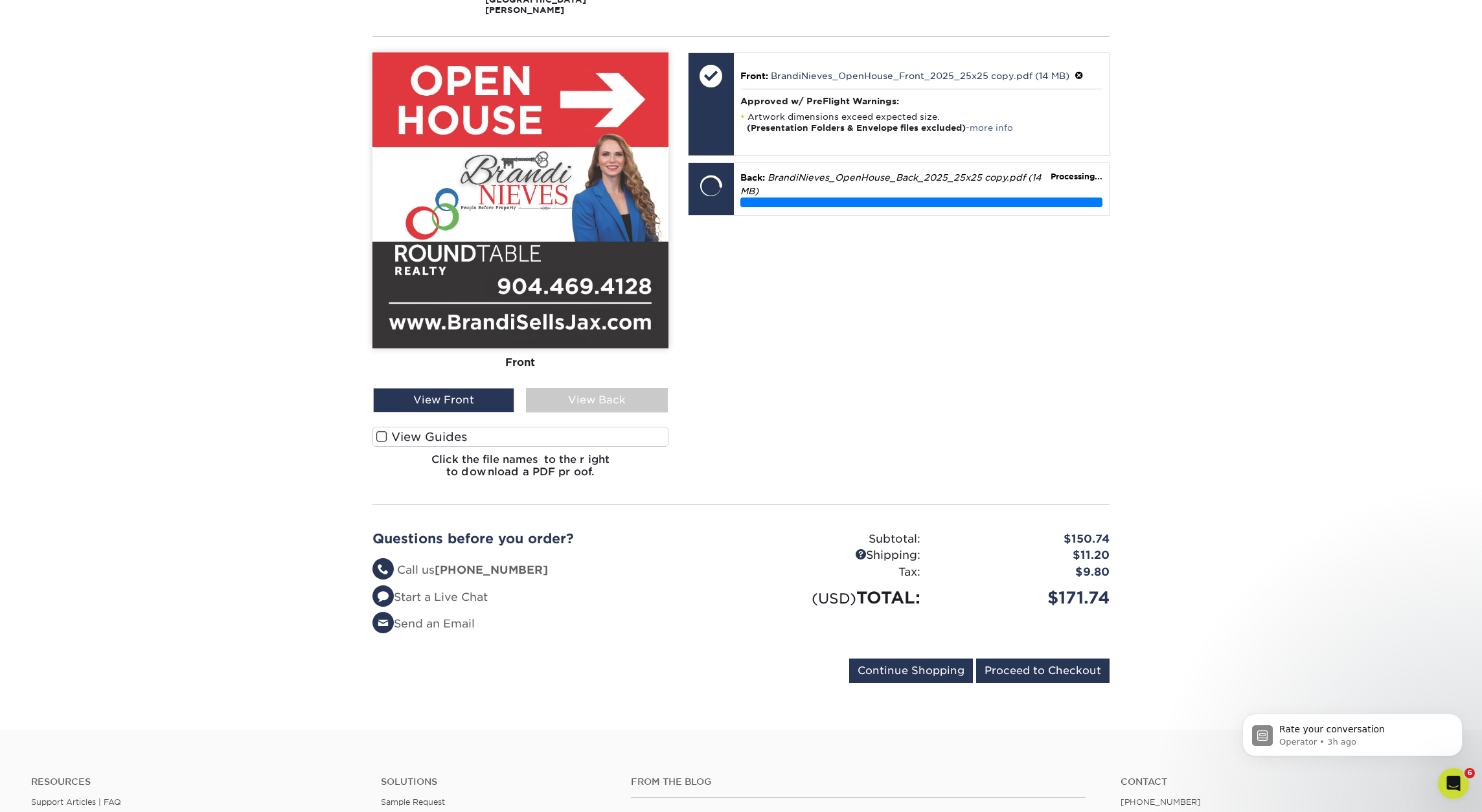
scroll to position [335, 0]
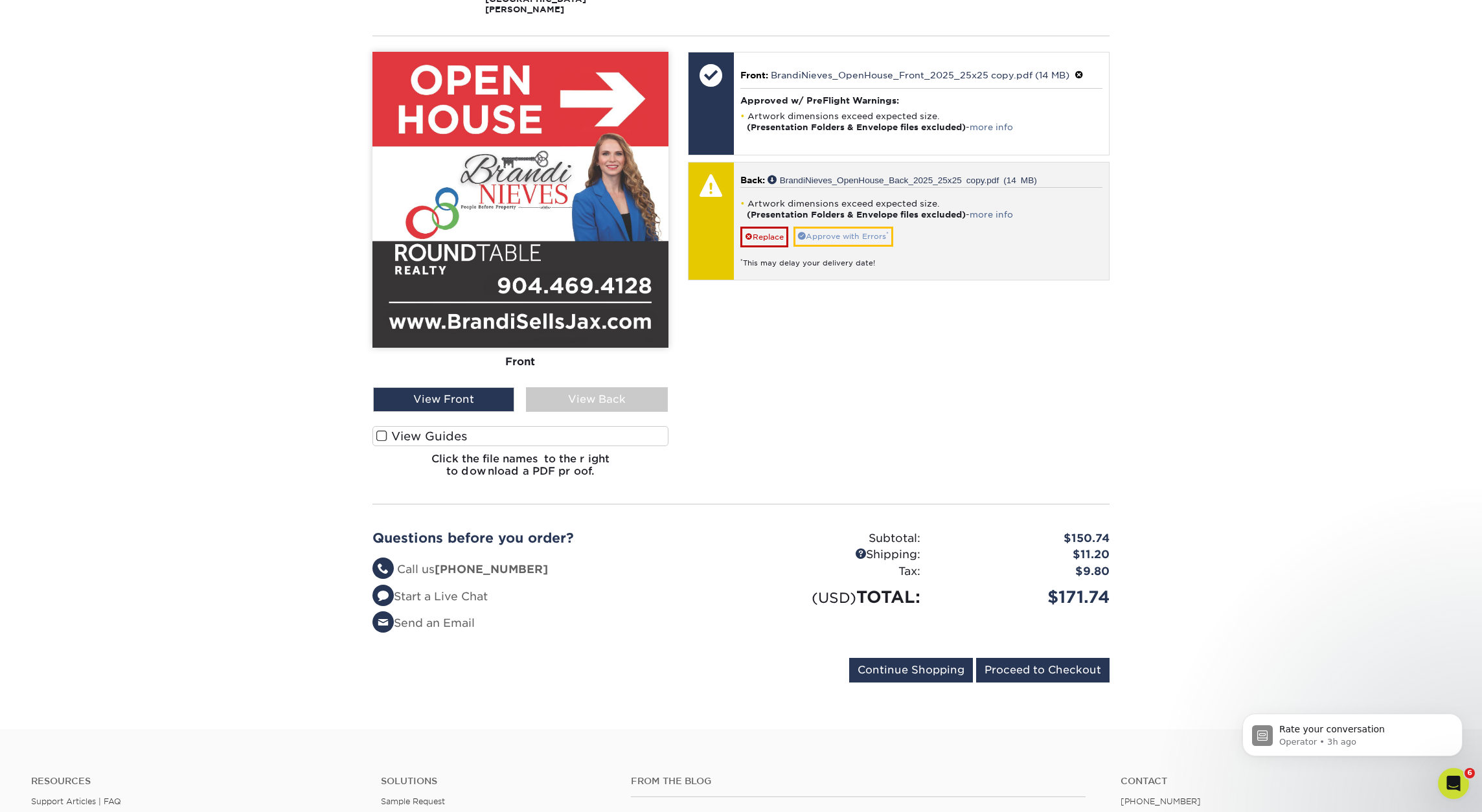
click at [862, 226] on link "Approve with Errors *" at bounding box center [843, 237] width 100 height 20
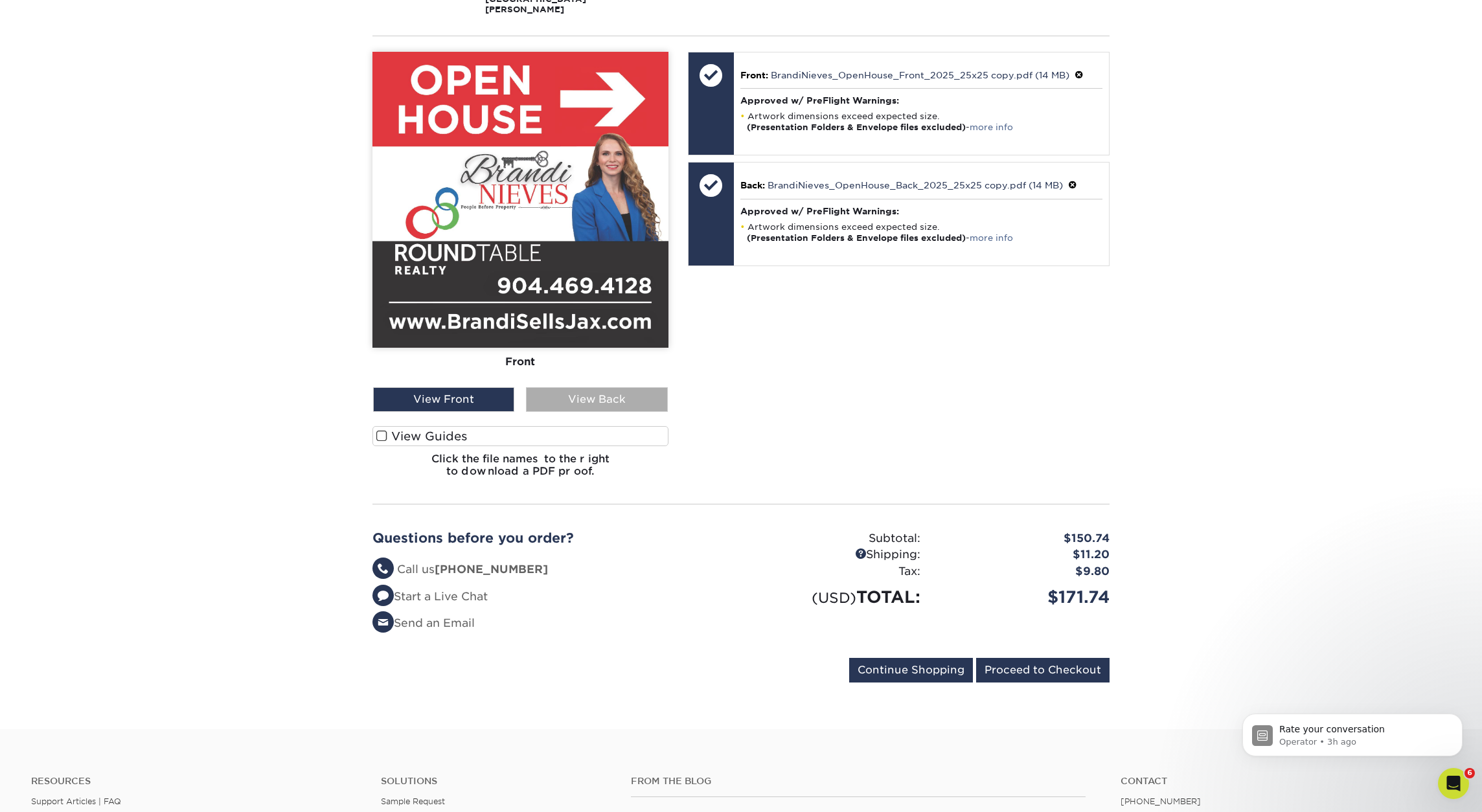
click at [603, 395] on div "View Back" at bounding box center [597, 399] width 142 height 24
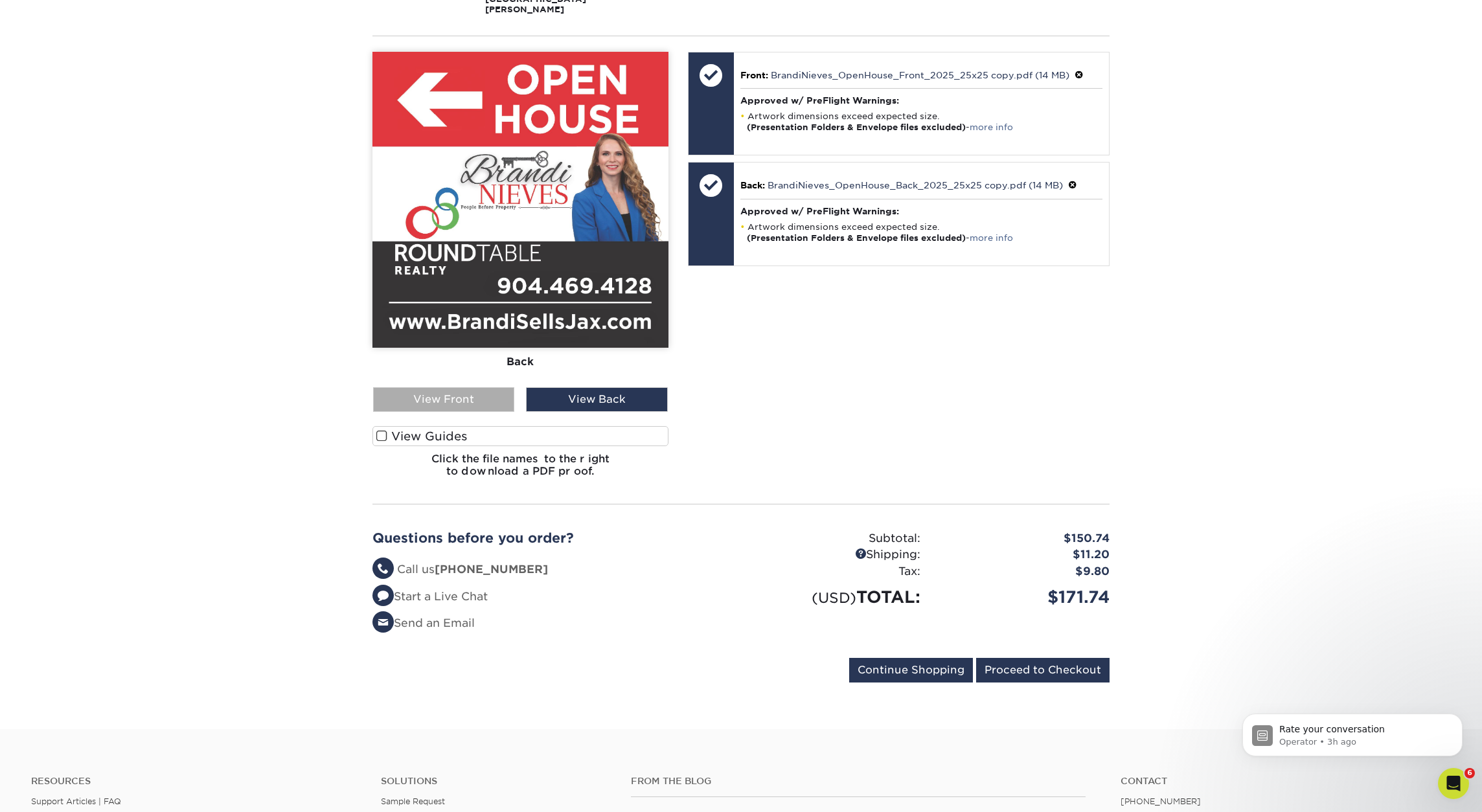
click at [472, 389] on div "View Front" at bounding box center [444, 399] width 142 height 24
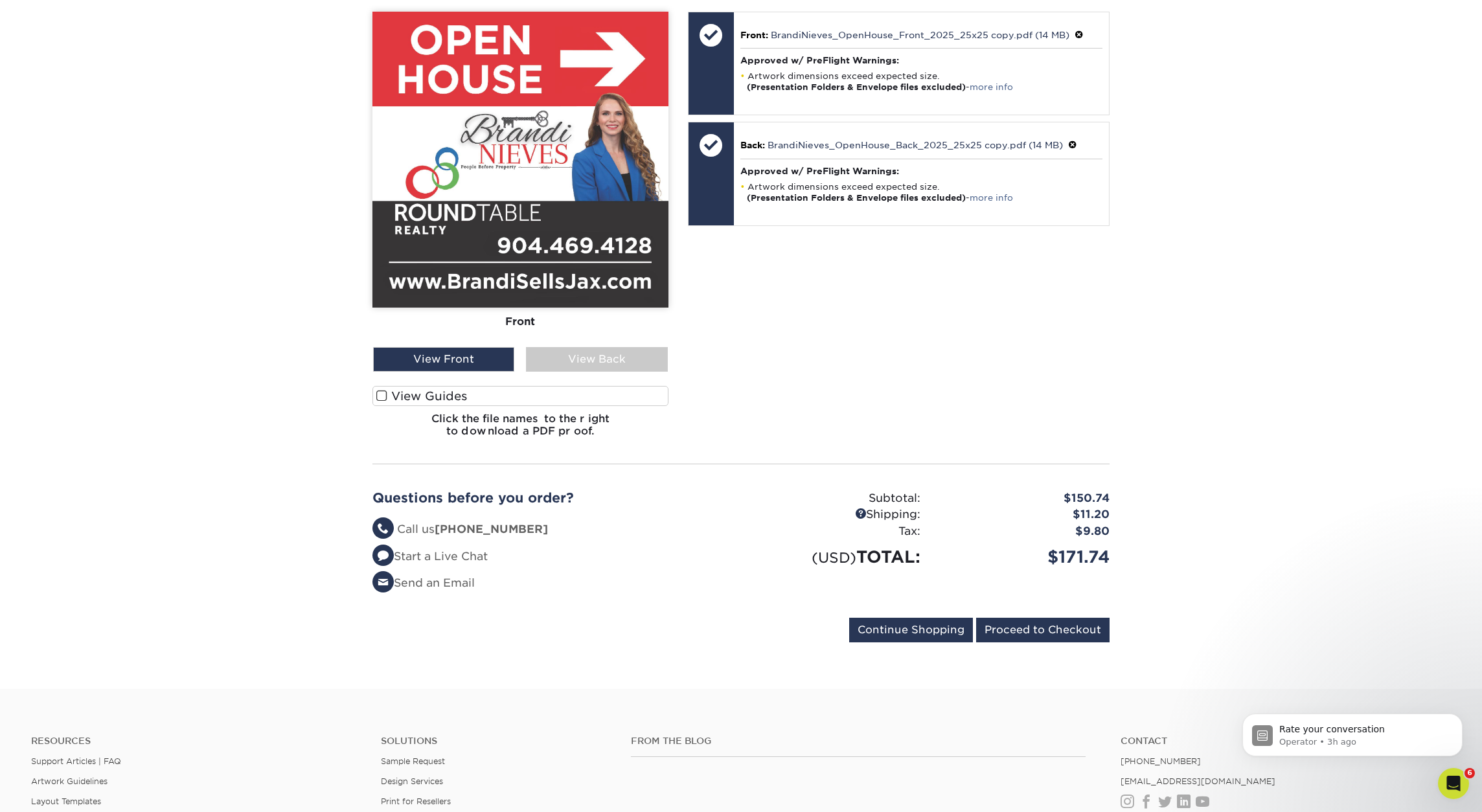
scroll to position [400, 0]
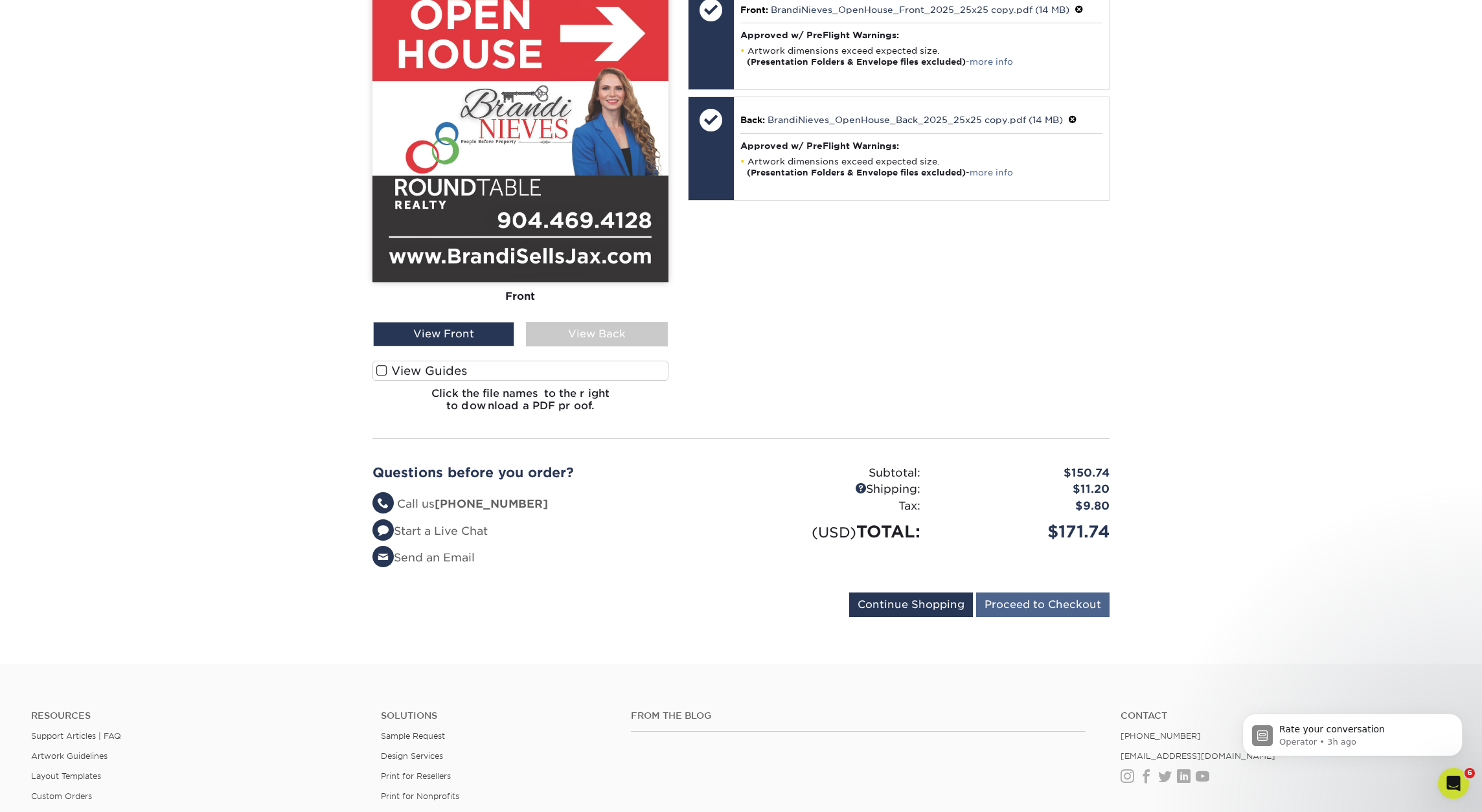
click at [1039, 597] on input "Proceed to Checkout" at bounding box center [1043, 604] width 134 height 24
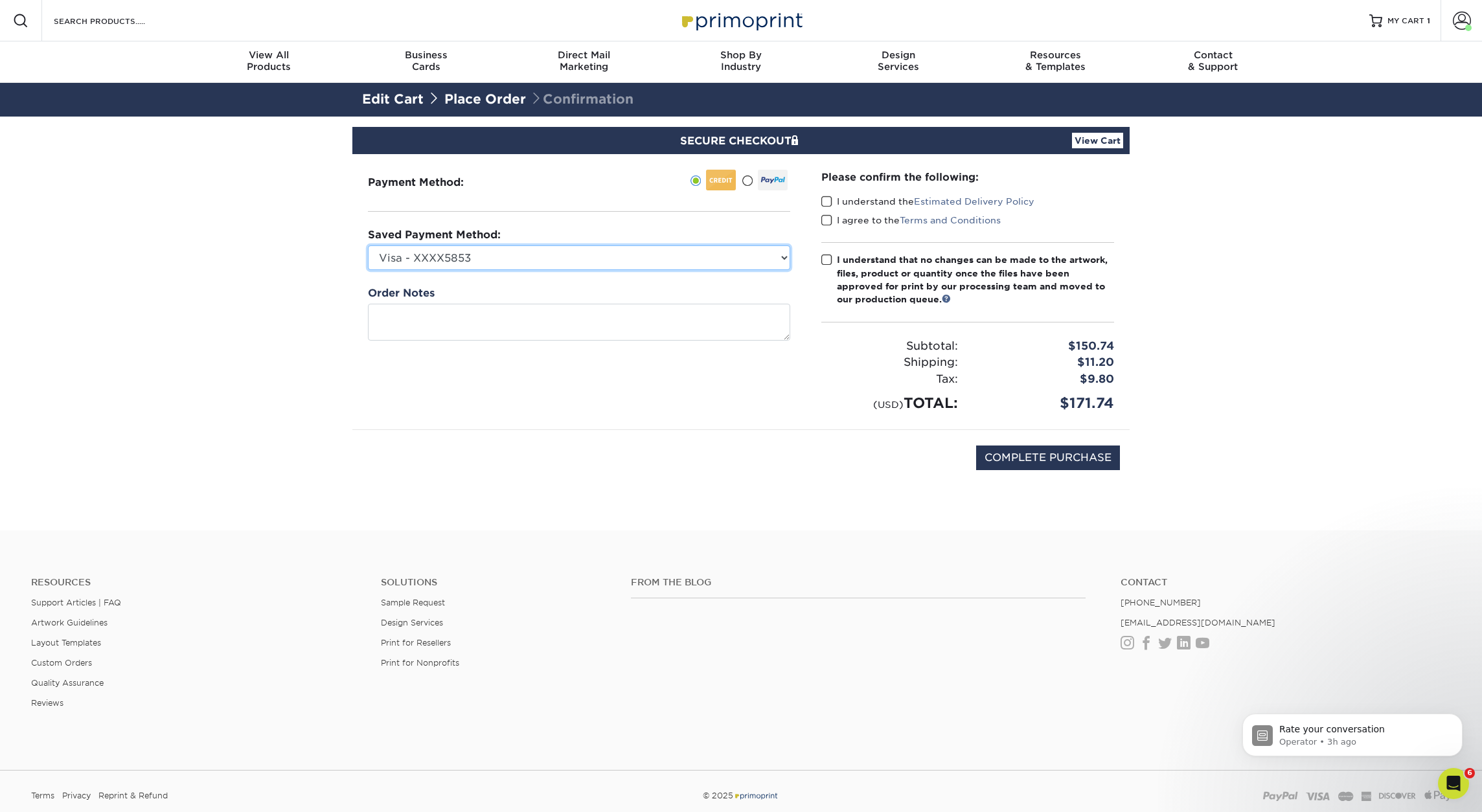
select select "72882"
click at [826, 204] on span at bounding box center [827, 202] width 11 height 13
click at [0, 0] on input "I understand the Estimated Delivery Policy" at bounding box center [0, 0] width 0 height 0
click at [828, 223] on span at bounding box center [827, 221] width 11 height 13
click at [0, 0] on input "I agree to the Terms and Conditions" at bounding box center [0, 0] width 0 height 0
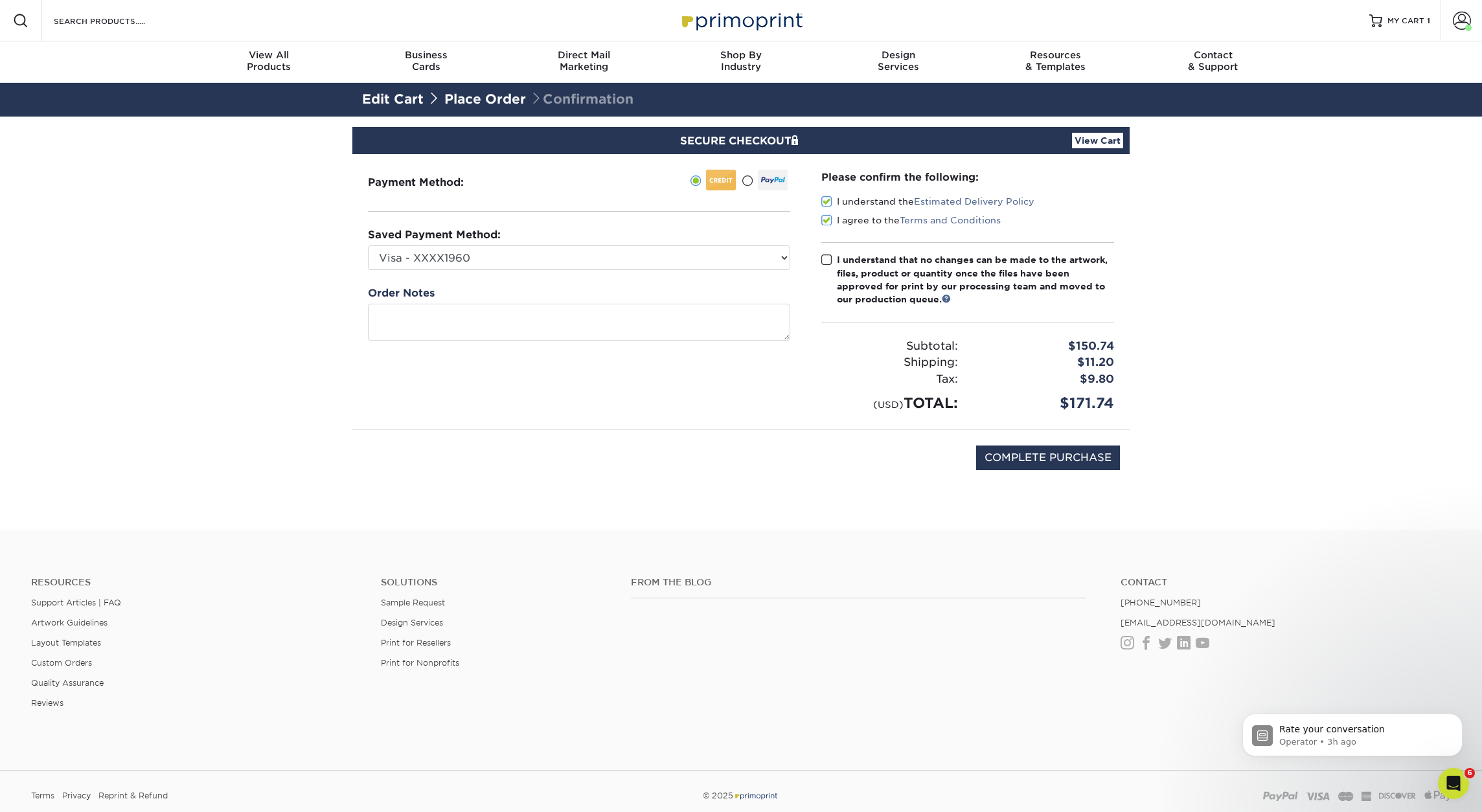
click at [826, 259] on span at bounding box center [827, 260] width 11 height 13
click at [0, 0] on input "I understand that no changes can be made to the artwork, files, product or quan…" at bounding box center [0, 0] width 0 height 0
click at [1032, 457] on input "COMPLETE PURCHASE" at bounding box center [1047, 457] width 144 height 24
type input "PROCESSING, PLEASE WAIT..."
